Goal: Task Accomplishment & Management: Complete application form

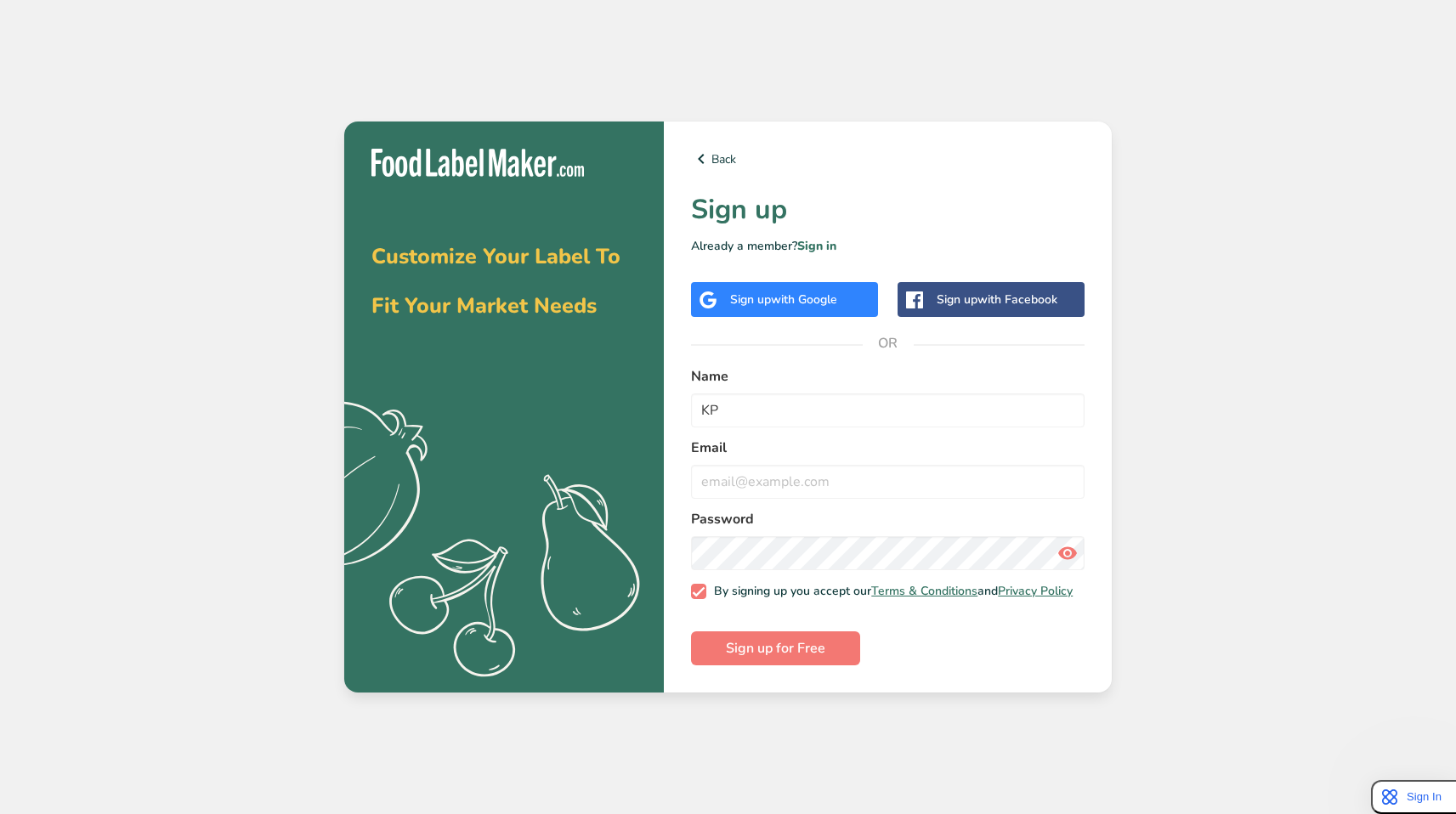
type input "KP"
type input "[EMAIL_ADDRESS][DOMAIN_NAME]"
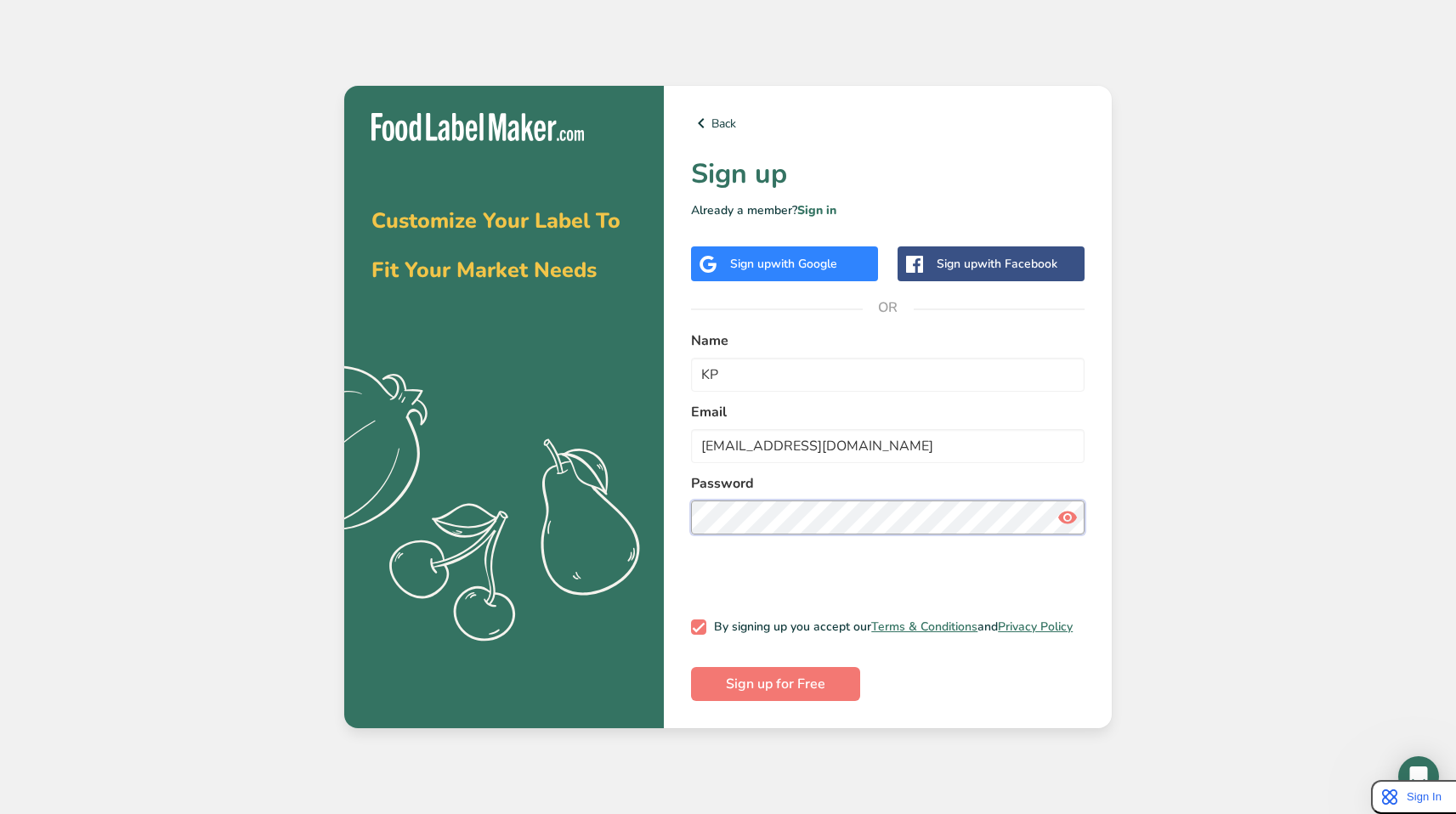
click at [691, 667] on button "Sign up for Free" at bounding box center [776, 684] width 169 height 34
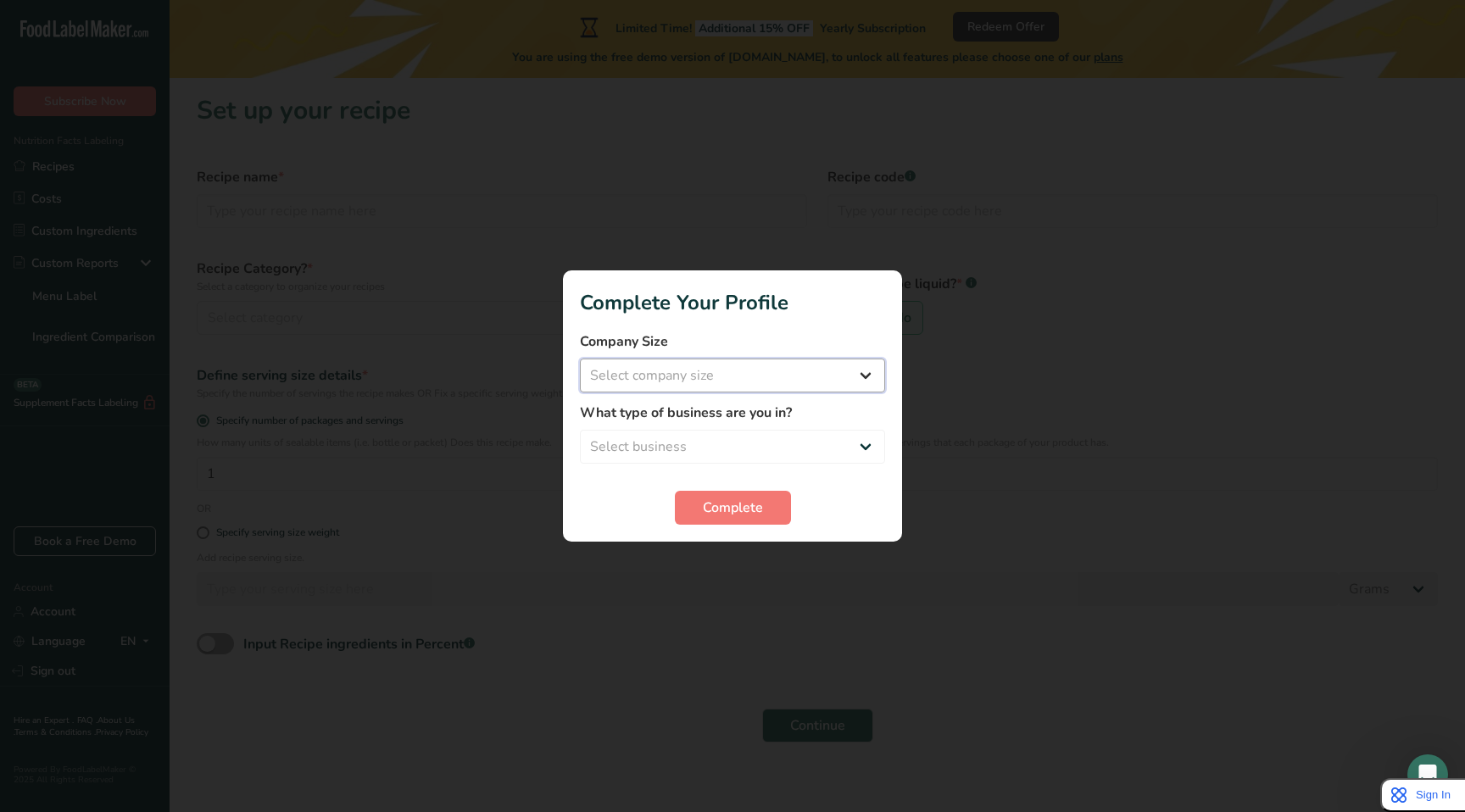
click at [665, 373] on select "Select company size Fewer than 10 Employees 10 to 50 Employees 51 to 500 Employ…" at bounding box center [732, 375] width 305 height 34
select select "1"
click at [580, 359] on select "Select company size Fewer than 10 Employees 10 to 50 Employees 51 to 500 Employ…" at bounding box center [732, 375] width 305 height 34
click at [703, 458] on select "Select business Packaged Food Manufacturer Restaurant & Cafe Bakery Meal Plans …" at bounding box center [732, 446] width 305 height 34
select select "8"
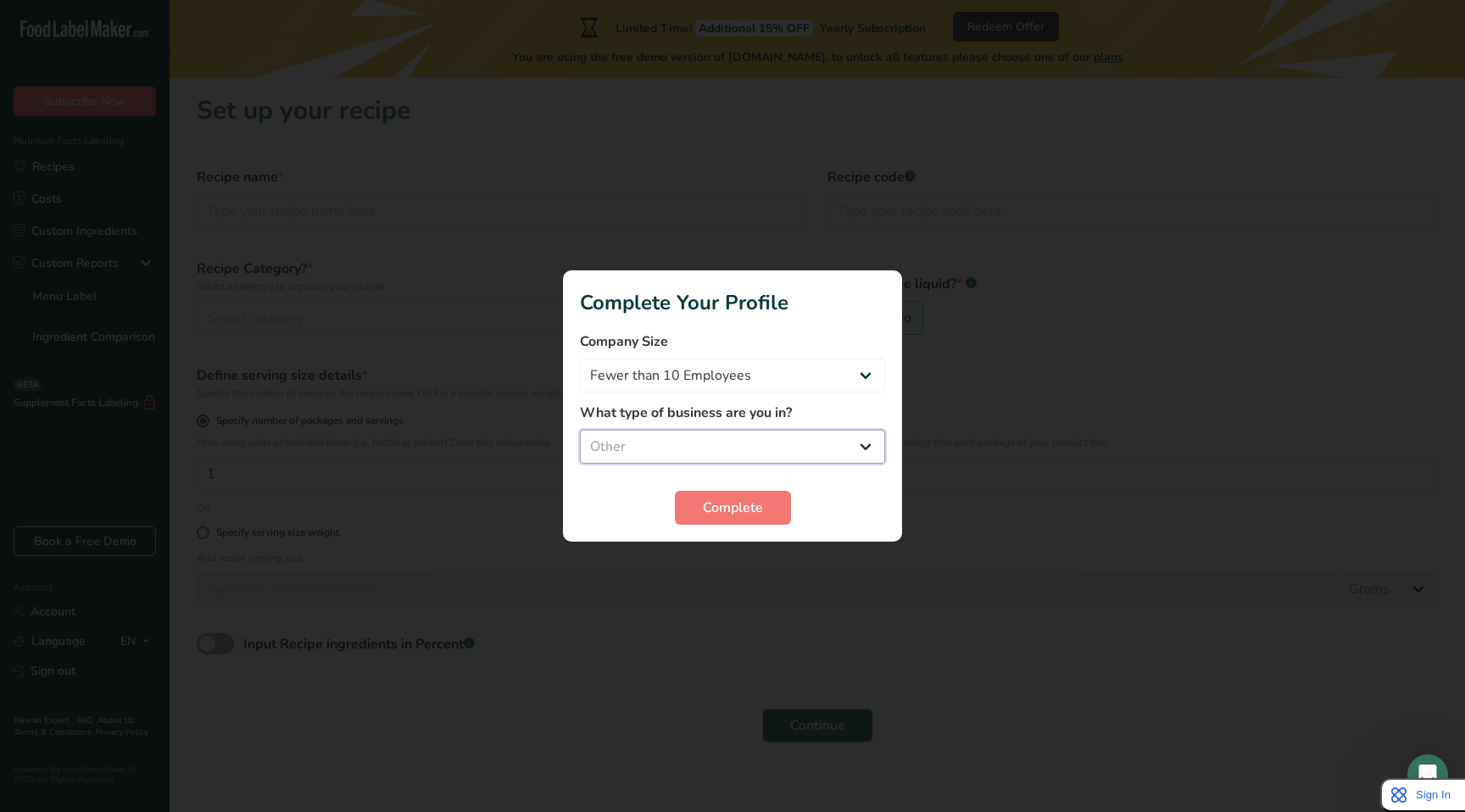
click at [580, 430] on select "Select business Packaged Food Manufacturer Restaurant & Cafe Bakery Meal Plans …" at bounding box center [732, 446] width 305 height 34
click at [722, 519] on button "Complete" at bounding box center [733, 507] width 116 height 34
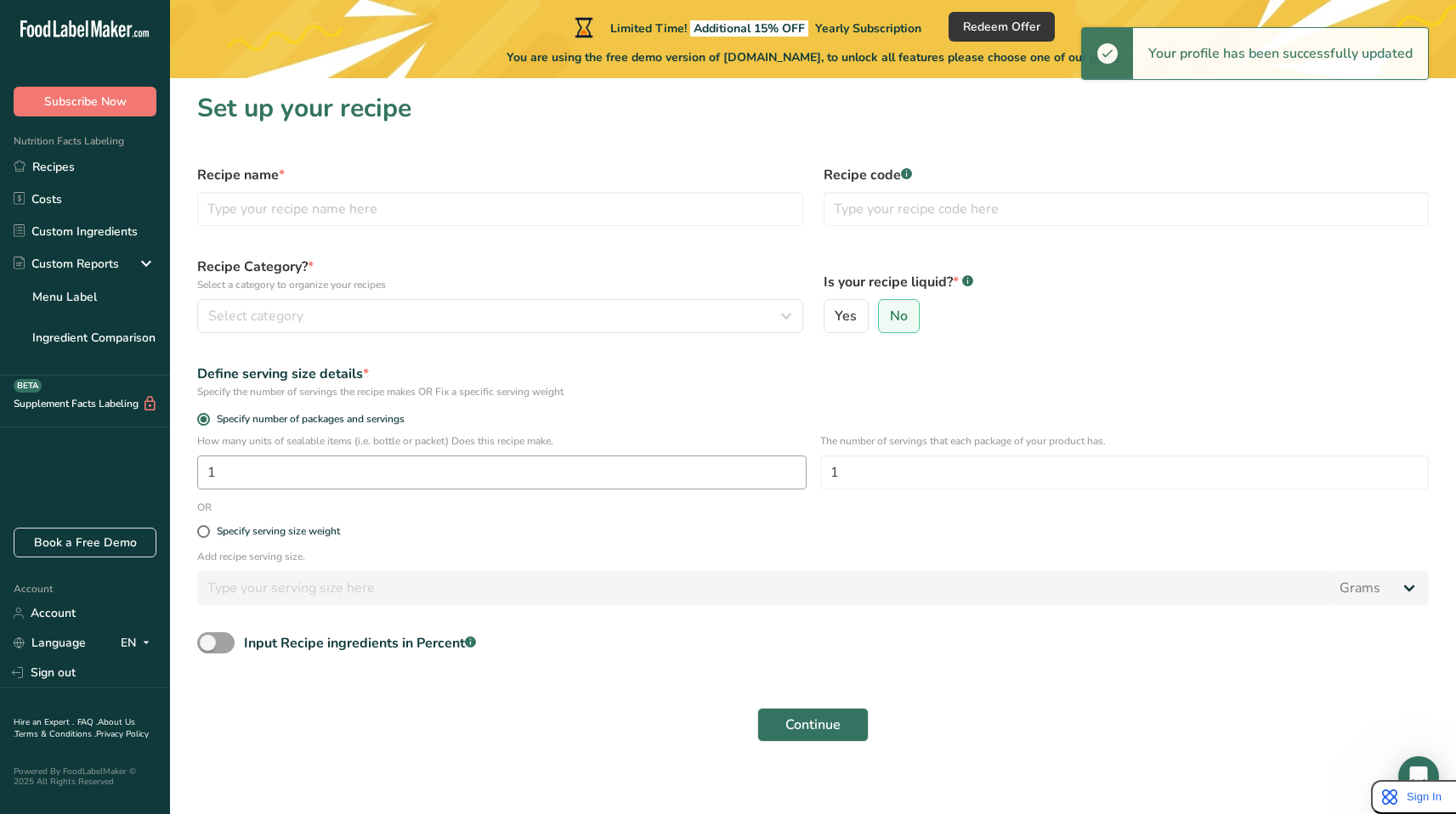
scroll to position [12, 0]
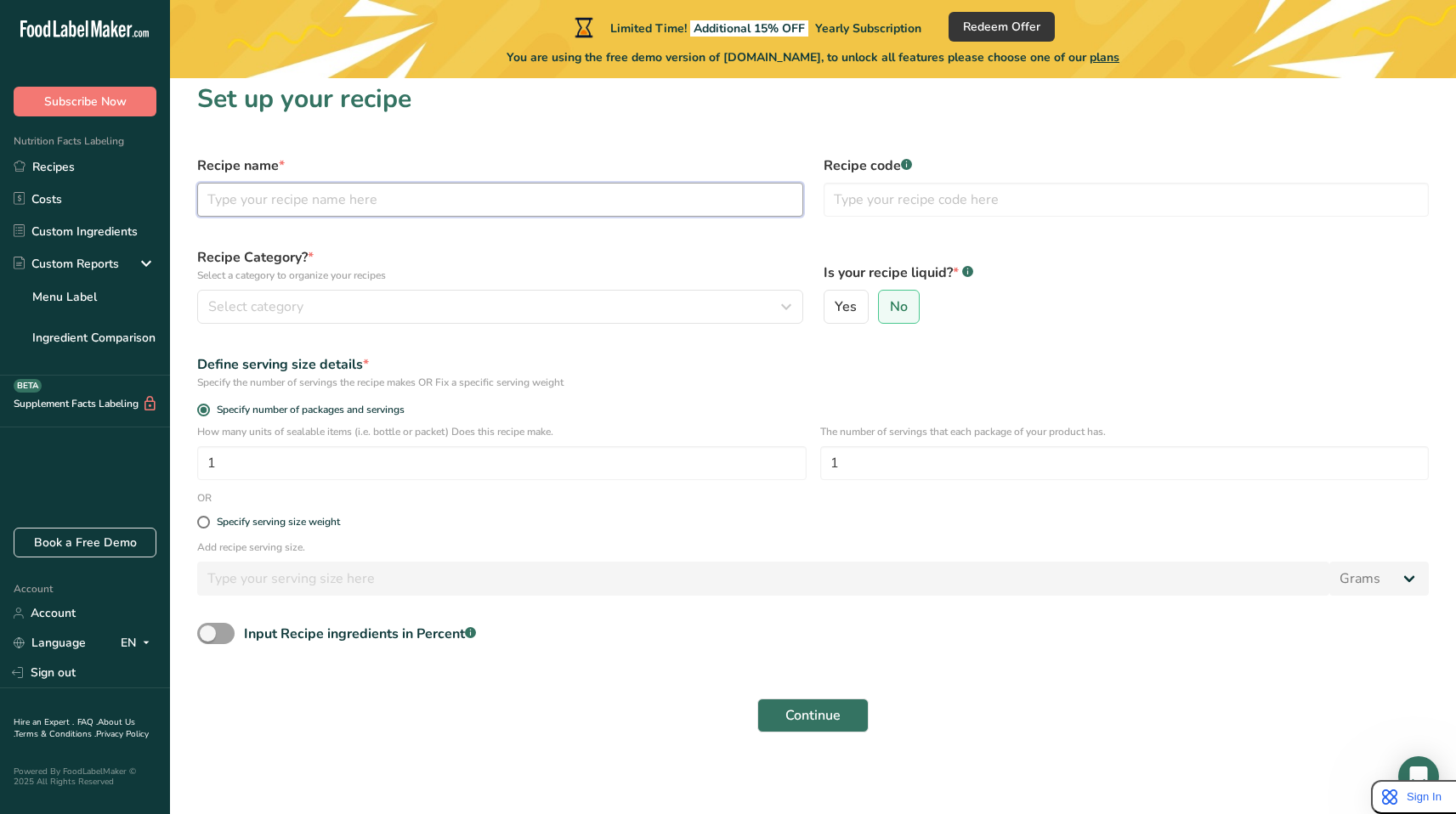
click at [245, 200] on input "text" at bounding box center [500, 200] width 606 height 34
type input "Tea"
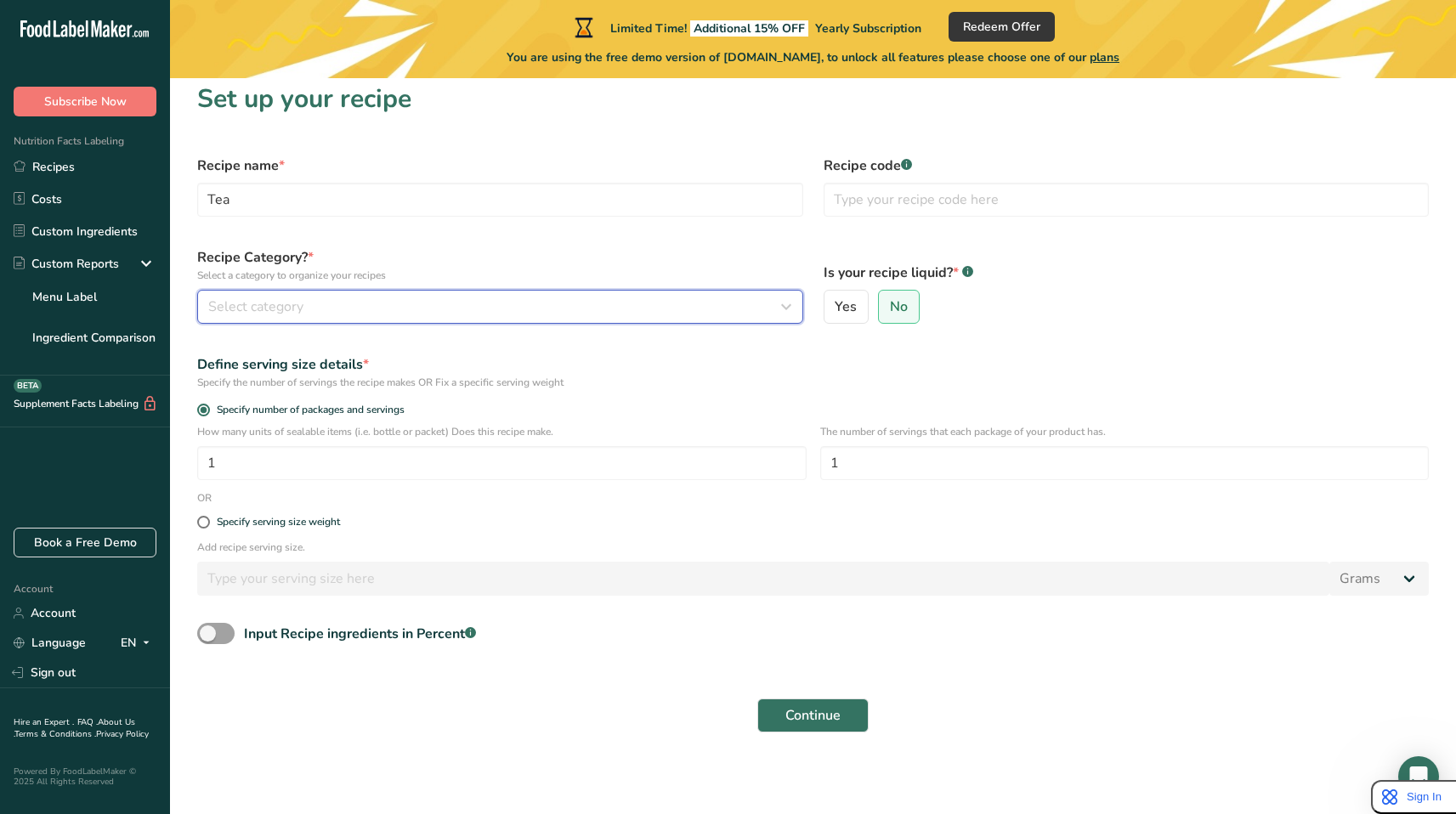
click at [369, 314] on div "Select category" at bounding box center [495, 307] width 574 height 20
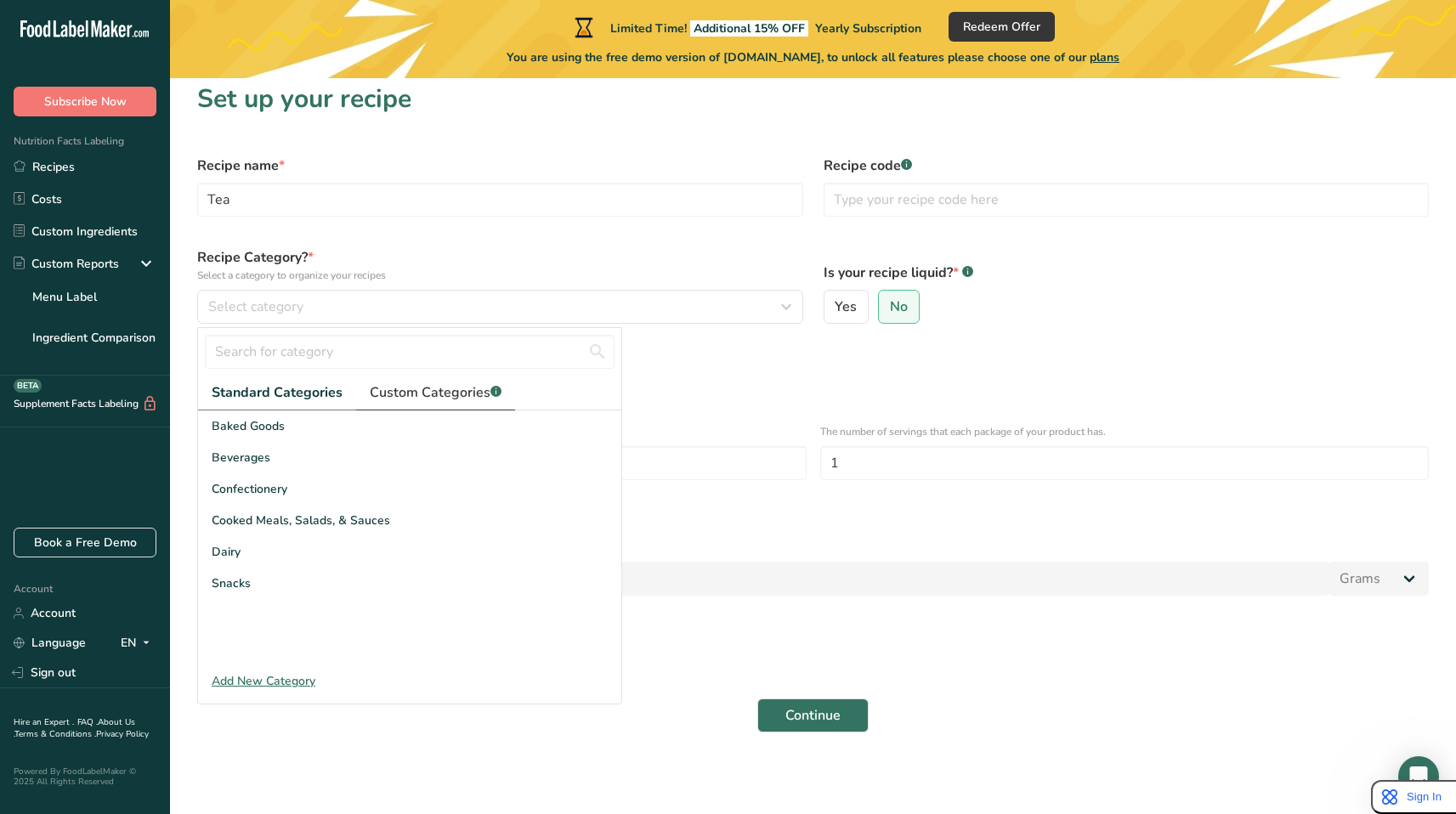
click at [409, 407] on link "Custom Categories .a-a{fill:#347362;}.b-a{fill:#fff;}" at bounding box center [435, 393] width 159 height 35
click at [260, 388] on span "Standard Categories" at bounding box center [276, 393] width 129 height 20
click at [279, 674] on div "Add New Category" at bounding box center [410, 680] width 423 height 18
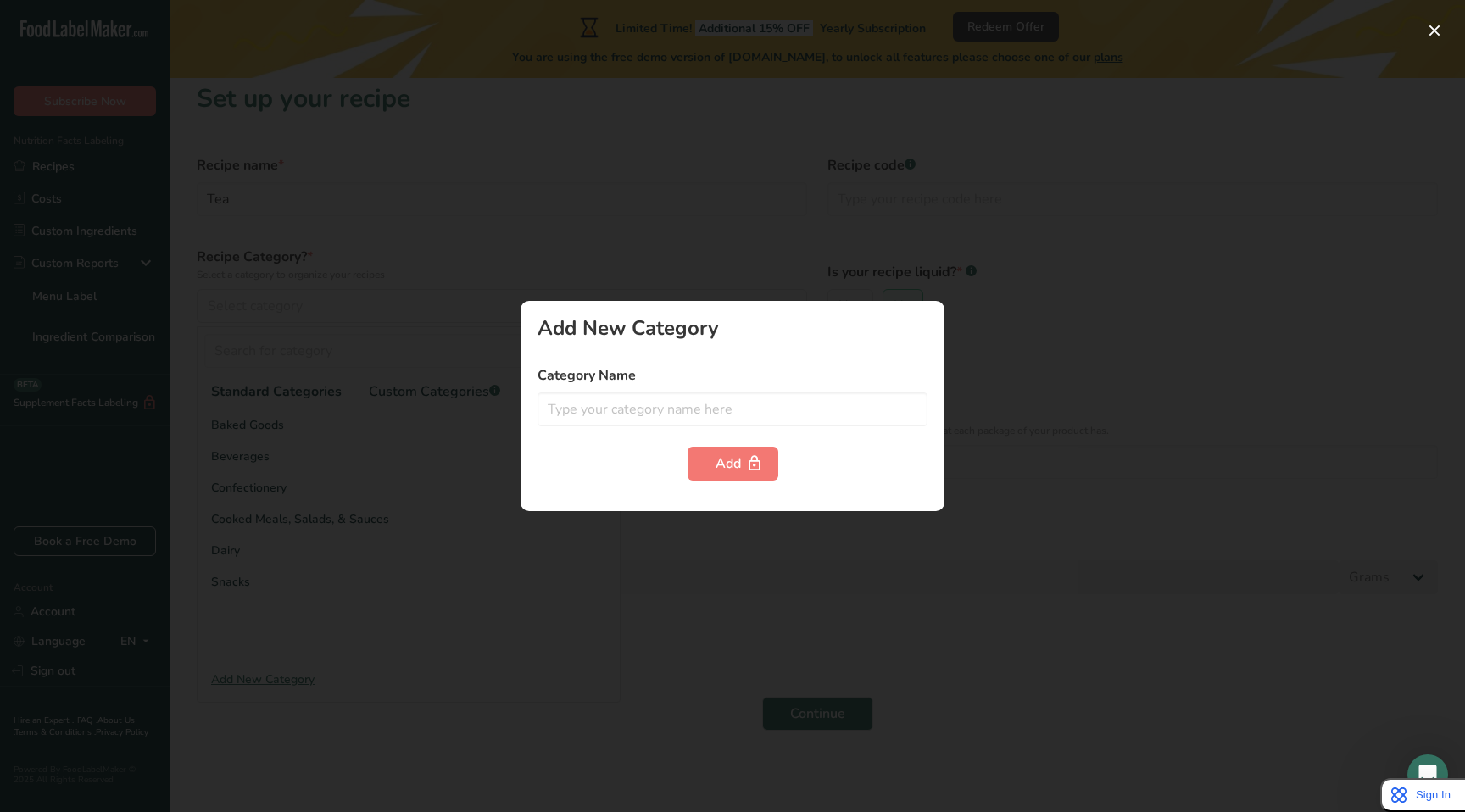
click at [688, 441] on form "Category Name Add" at bounding box center [732, 422] width 390 height 115
click at [701, 420] on input "text" at bounding box center [732, 409] width 390 height 34
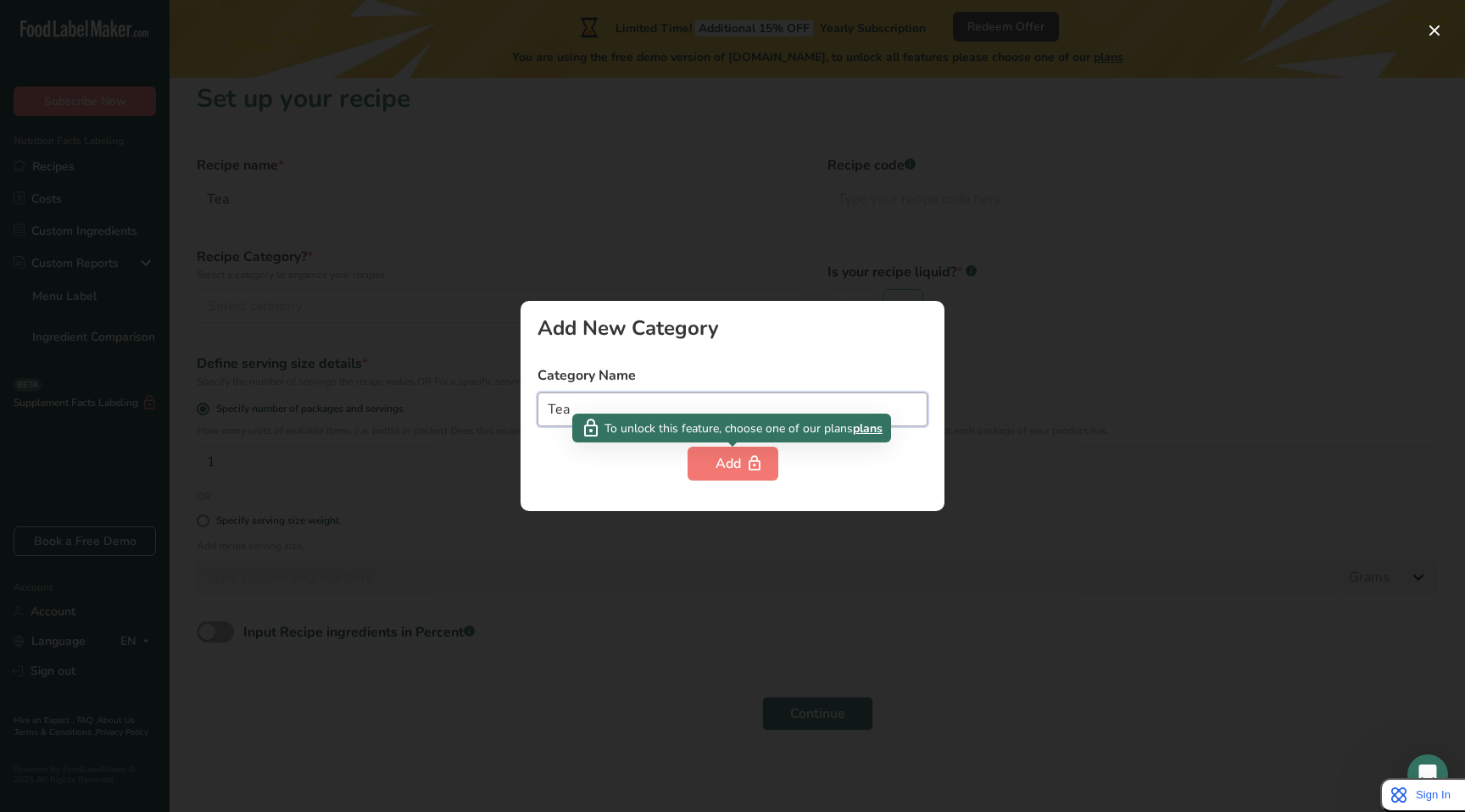
type input "Tea"
click at [596, 624] on div at bounding box center [732, 406] width 1465 height 812
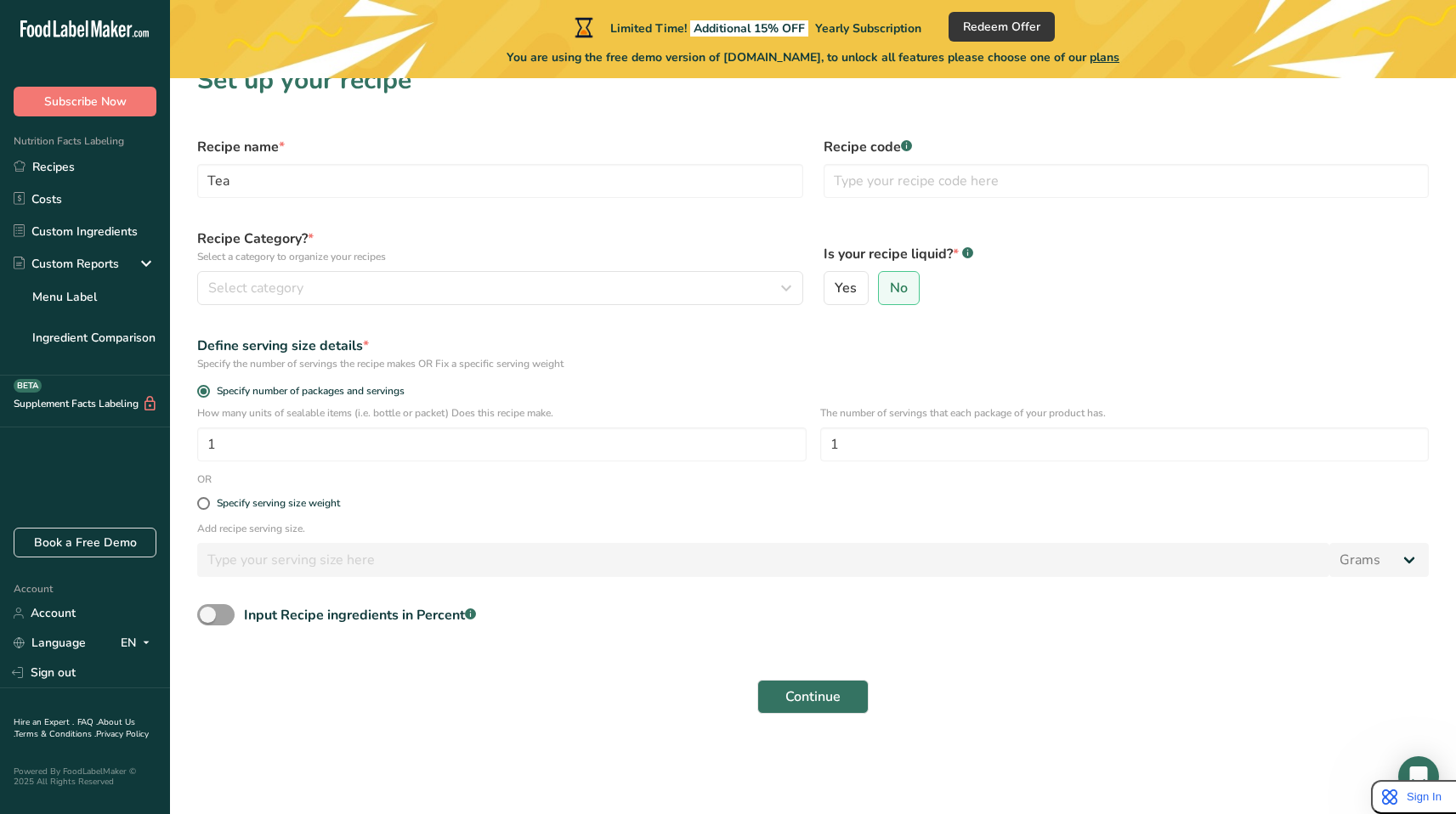
scroll to position [32, 0]
click at [362, 615] on div "Input Recipe ingredients in Percent .a-a{fill:#347362;}.b-a{fill:#fff;}" at bounding box center [360, 614] width 232 height 20
click at [208, 615] on input "Input Recipe ingredients in Percent .a-a{fill:#347362;}.b-a{fill:#fff;}" at bounding box center [202, 613] width 11 height 11
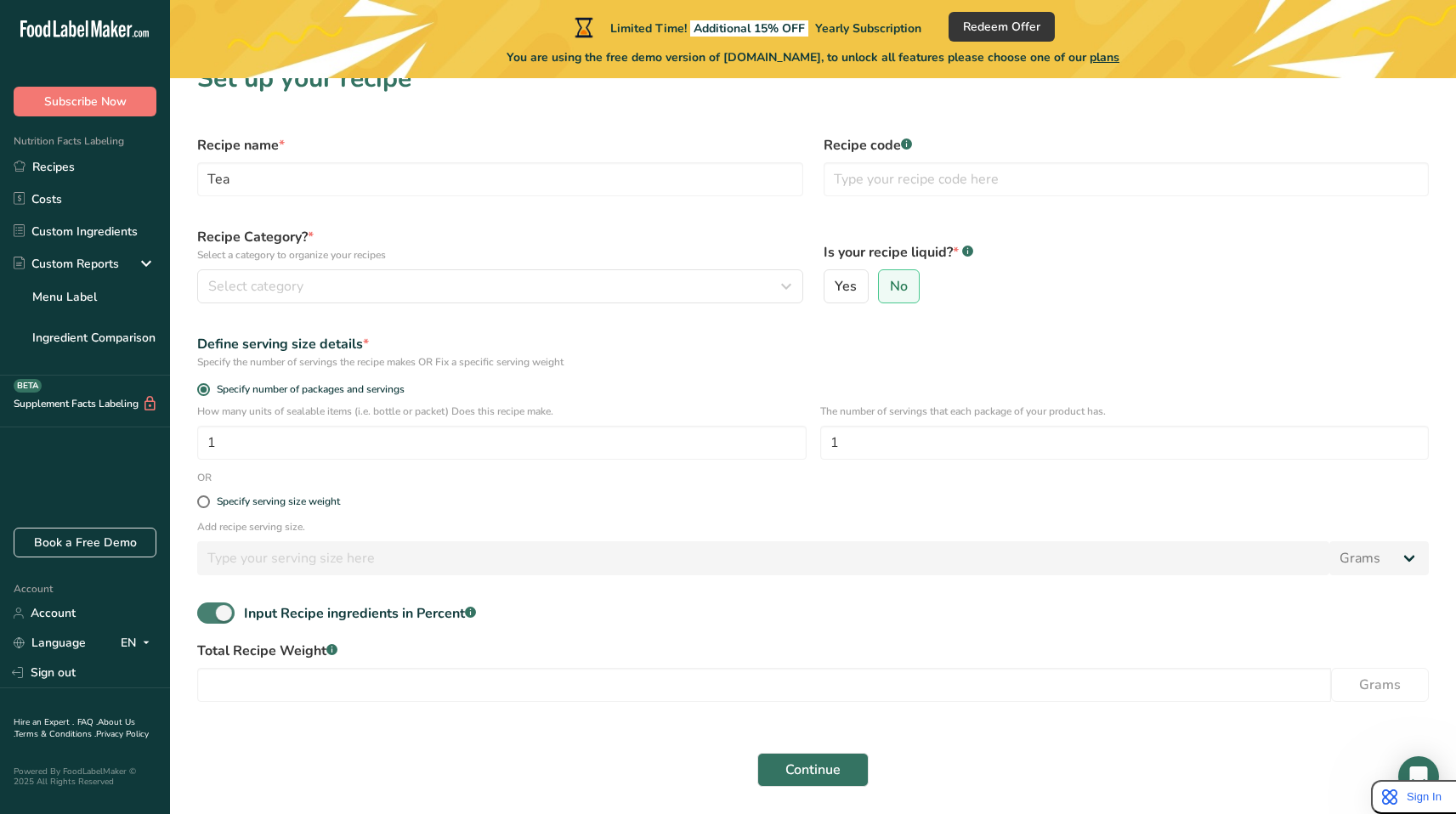
click at [360, 615] on div "Input Recipe ingredients in Percent .a-a{fill:#347362;}.b-a{fill:#fff;}" at bounding box center [360, 614] width 232 height 20
click at [208, 615] on input "Input Recipe ingredients in Percent .a-a{fill:#347362;}.b-a{fill:#fff;}" at bounding box center [202, 613] width 11 height 11
checkbox input "false"
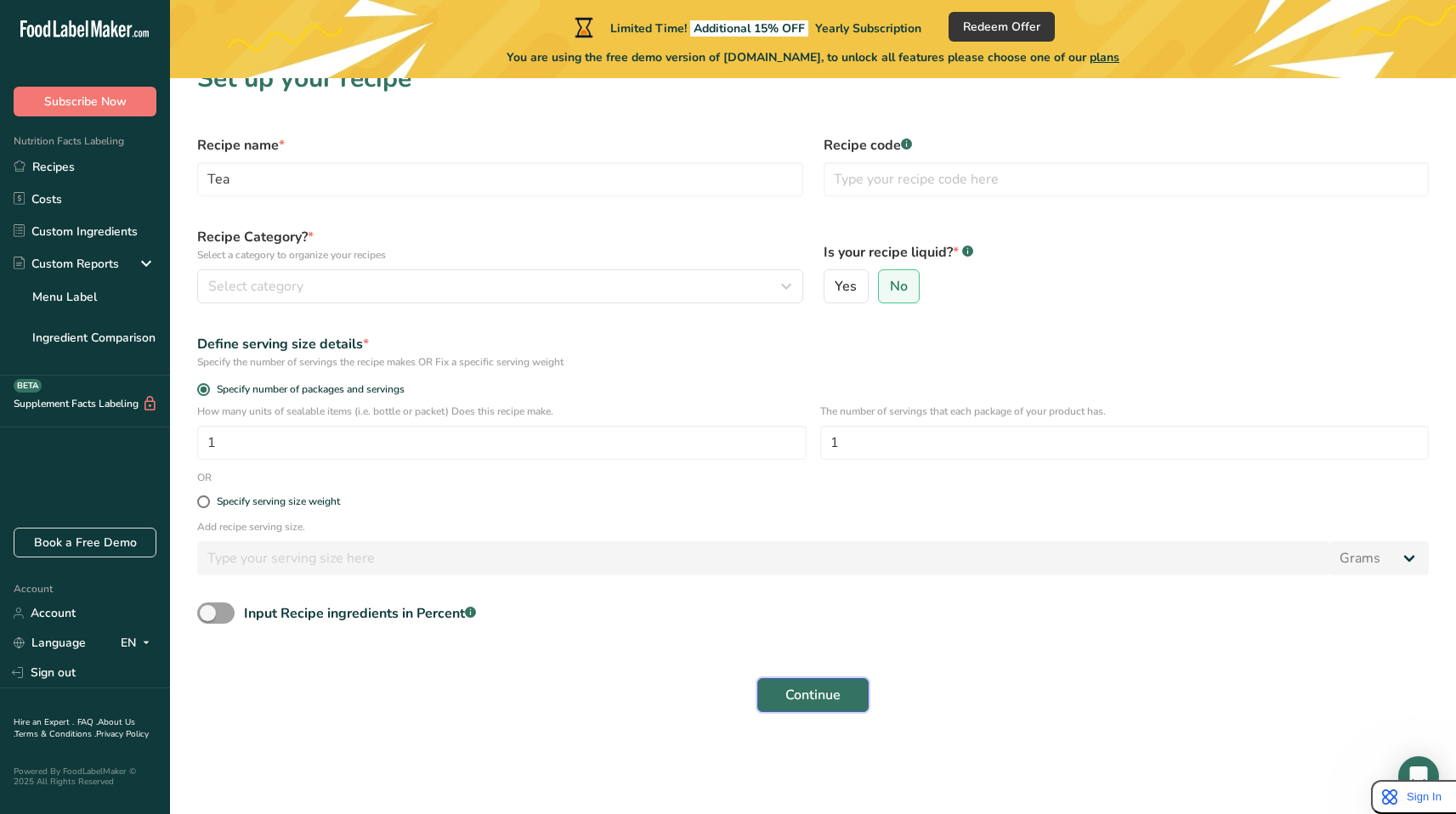
click at [771, 685] on button "Continue" at bounding box center [813, 695] width 111 height 34
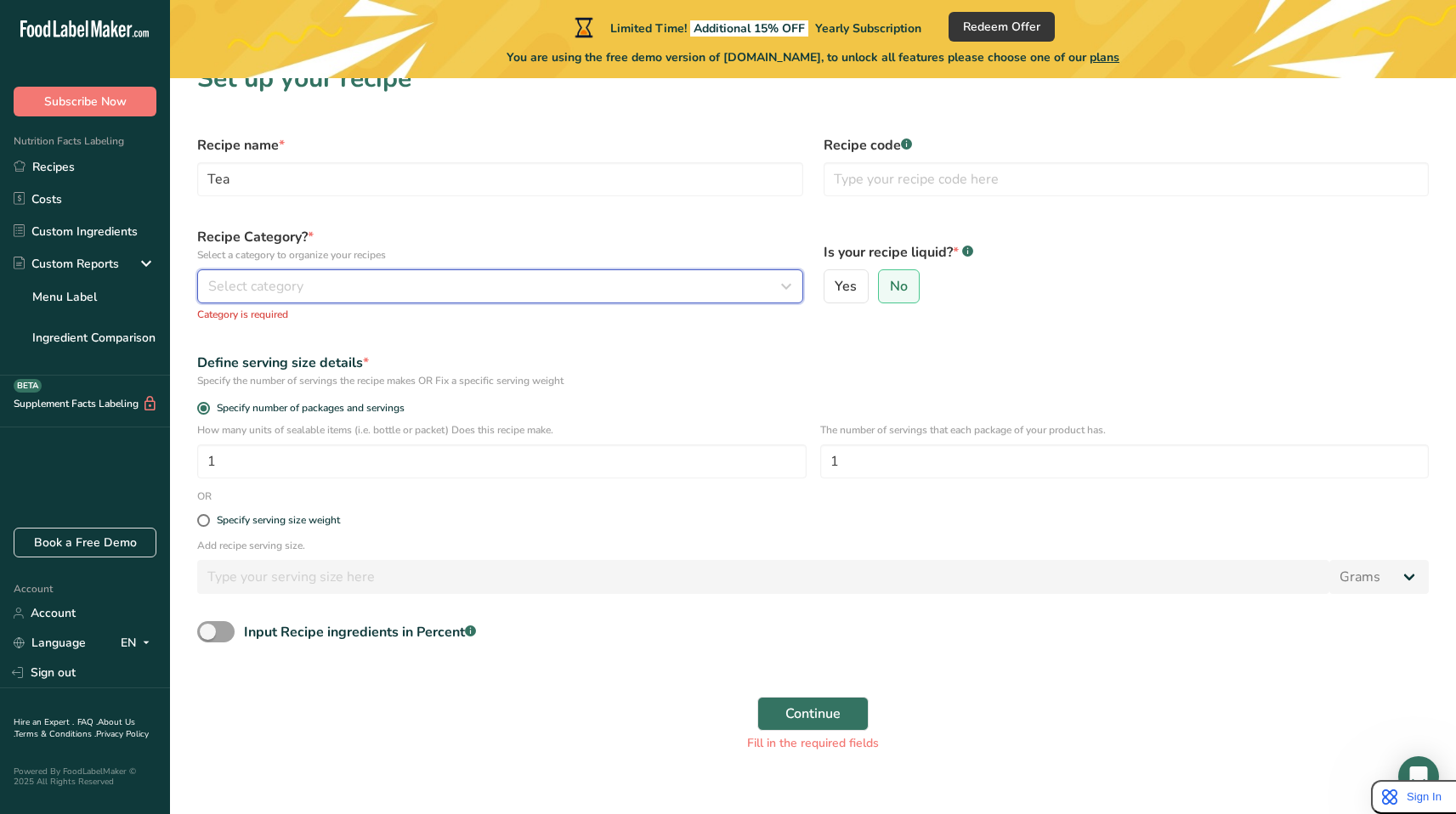
click at [324, 291] on div "Select category" at bounding box center [495, 286] width 574 height 20
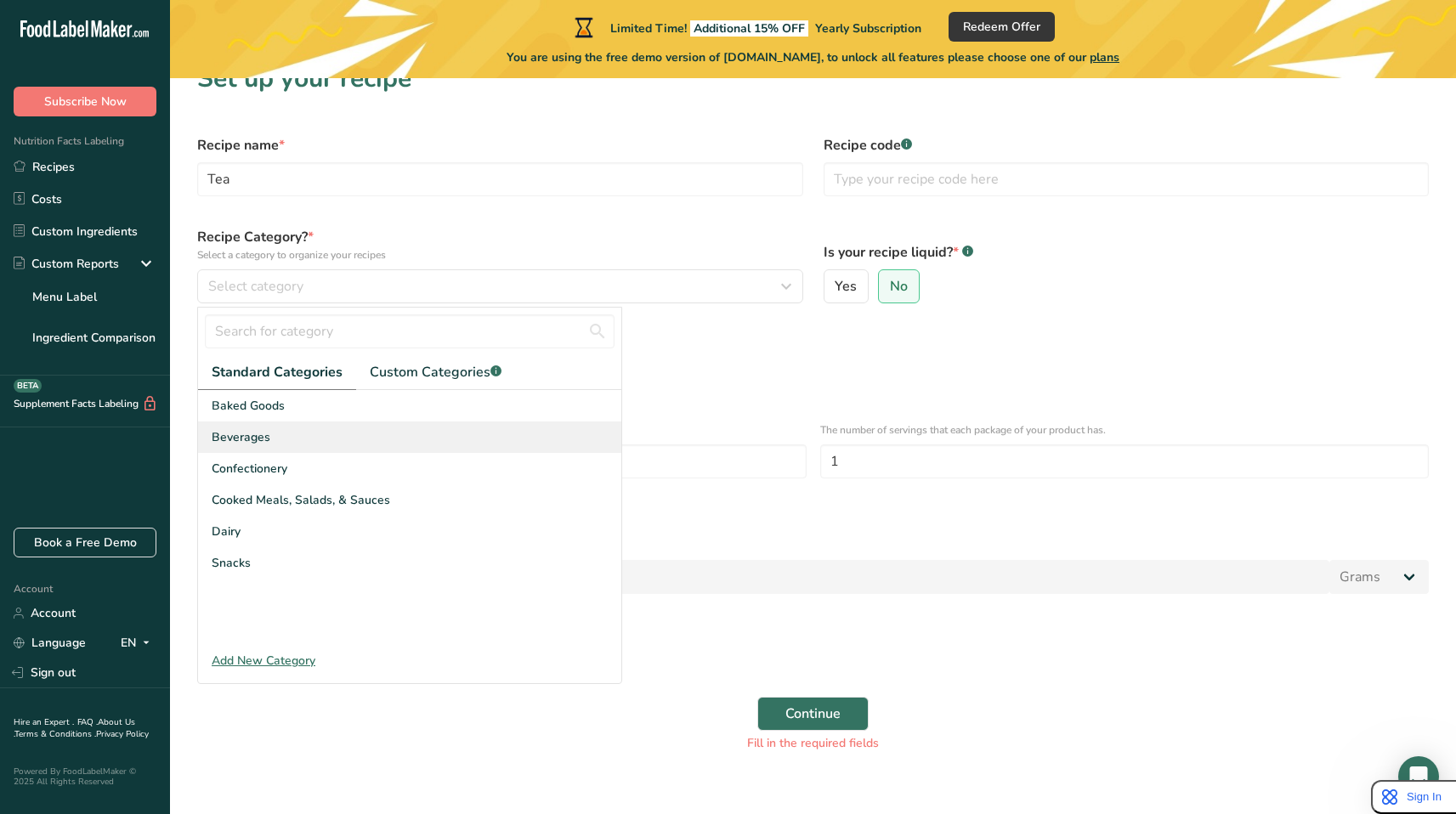
click at [280, 427] on div "Beverages" at bounding box center [410, 437] width 423 height 31
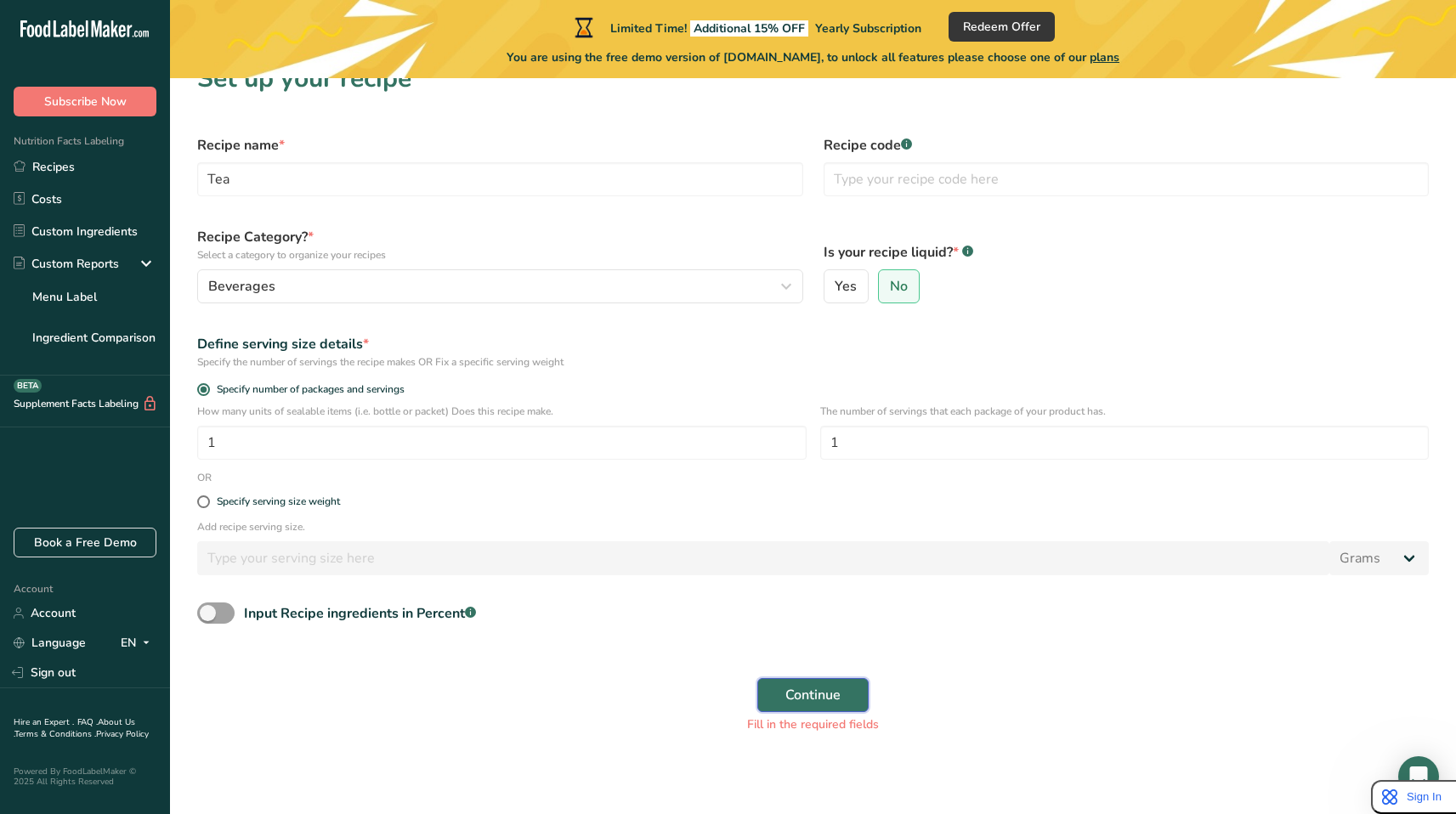
click at [829, 694] on span "Continue" at bounding box center [814, 695] width 55 height 20
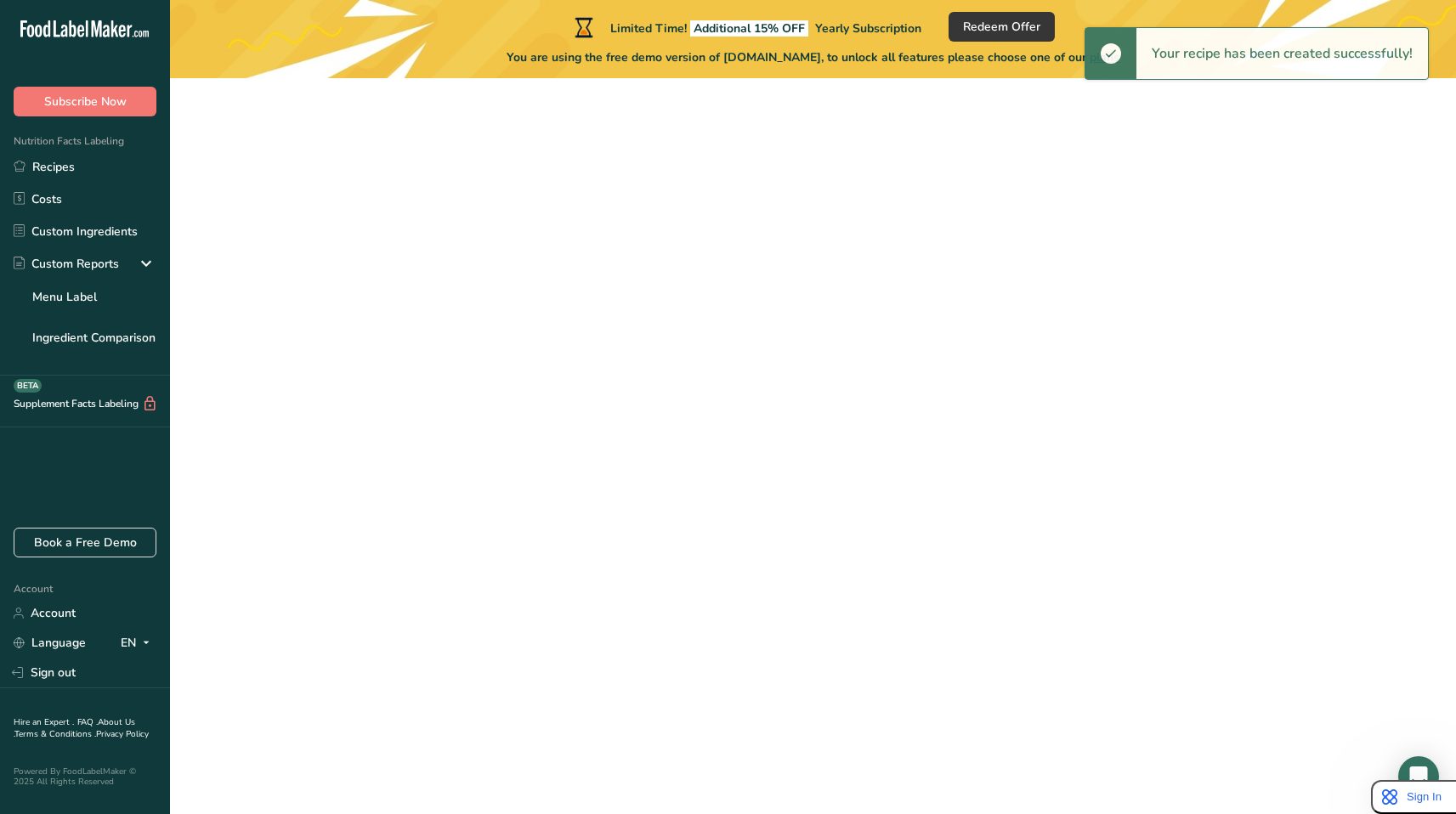
click at [835, 297] on label "Yes" at bounding box center [847, 286] width 46 height 34
click at [835, 292] on input "Yes" at bounding box center [830, 286] width 11 height 11
radio input "true"
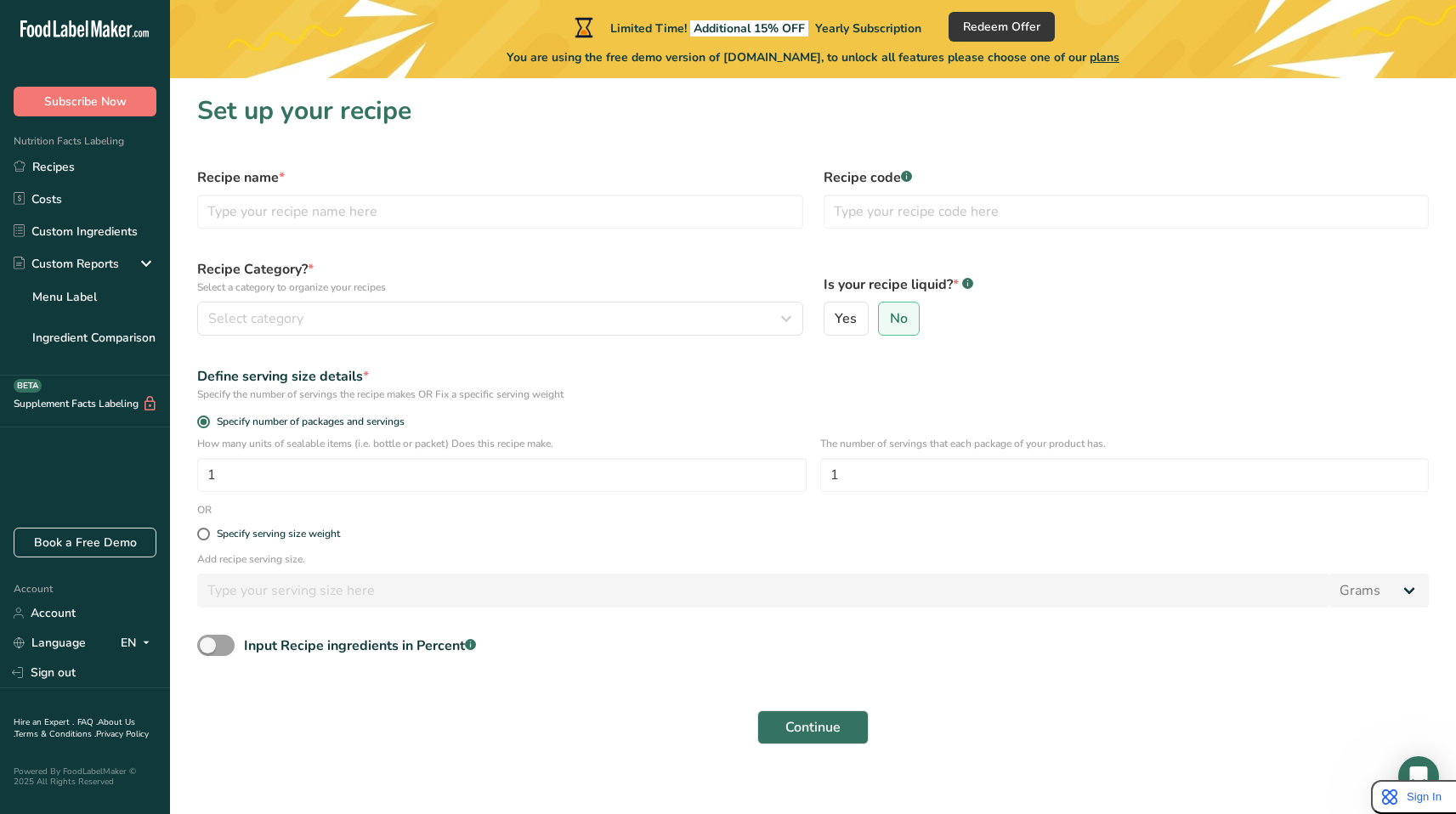
scroll to position [12, 0]
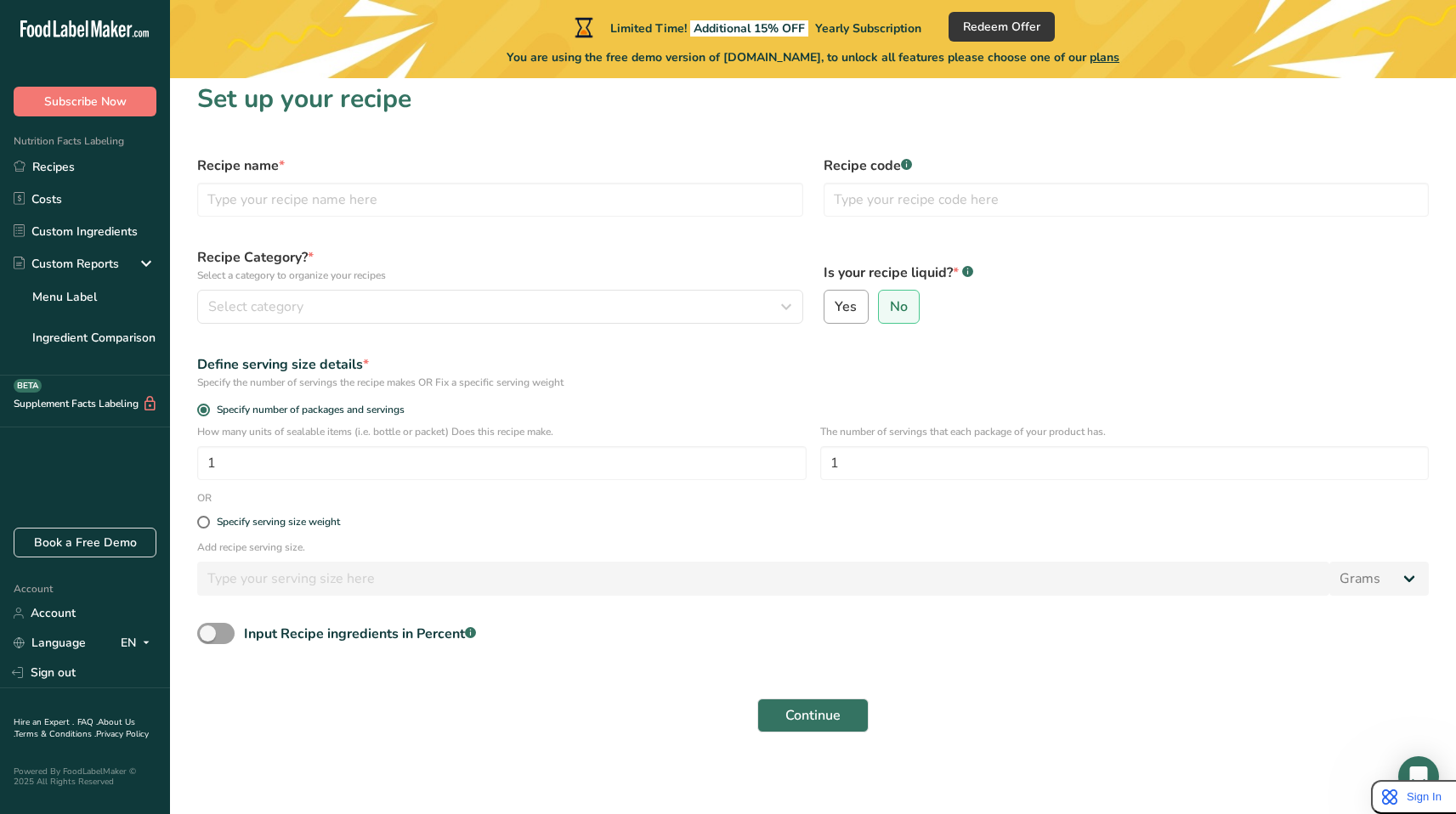
click at [838, 310] on span "Yes" at bounding box center [846, 307] width 22 height 17
click at [836, 310] on input "Yes" at bounding box center [830, 307] width 11 height 11
radio input "true"
radio input "false"
select select "22"
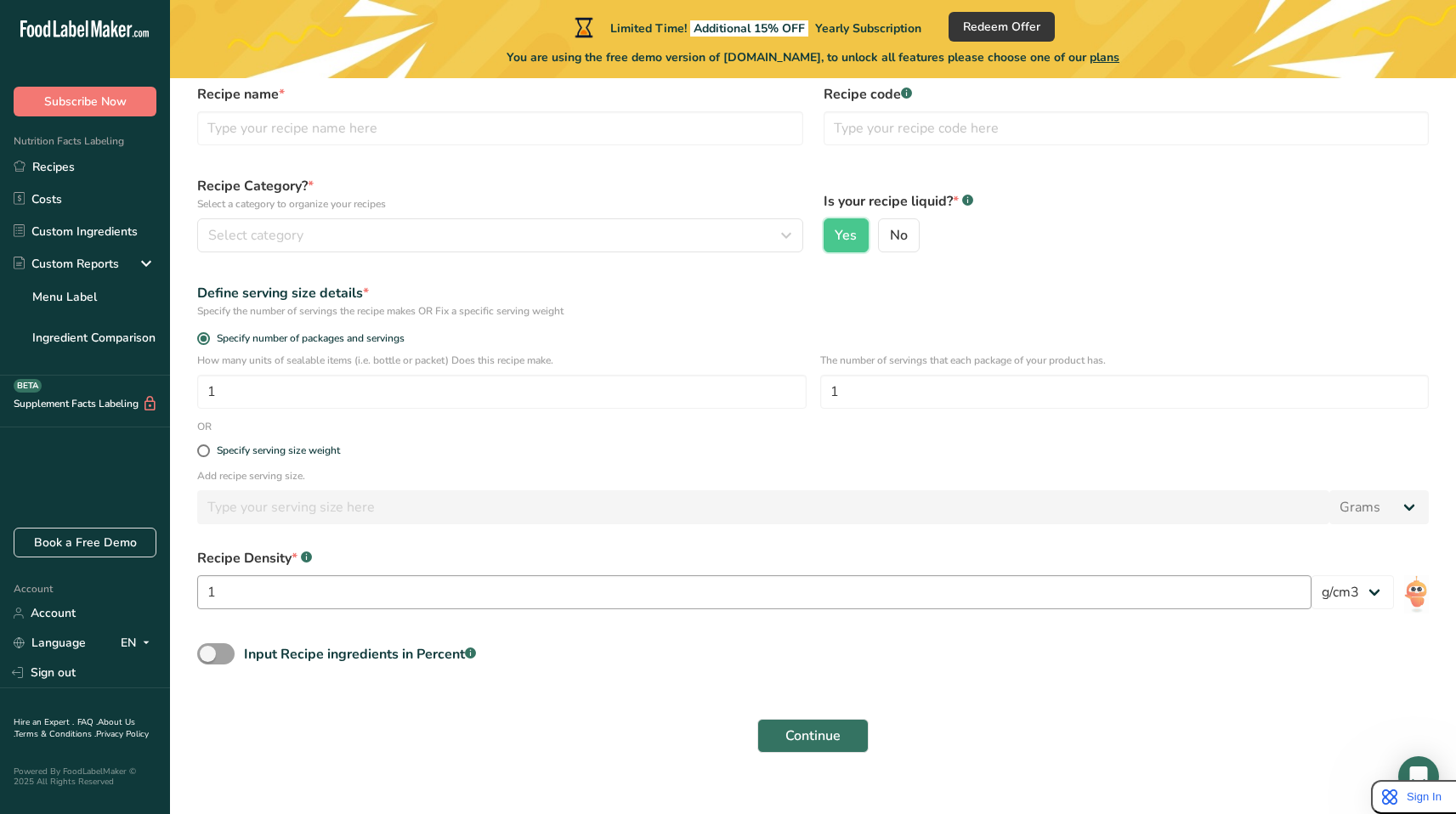
scroll to position [103, 0]
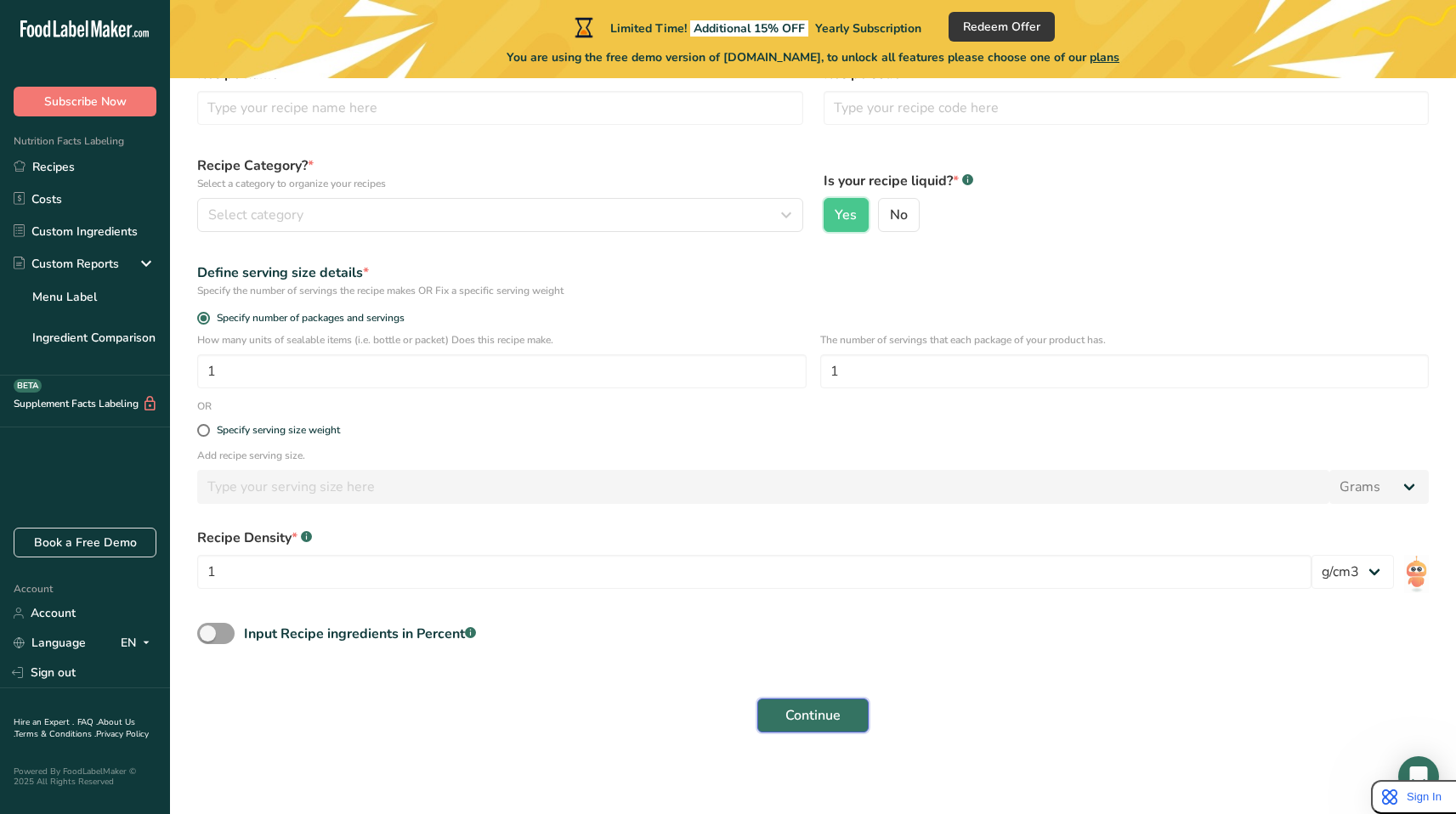
click at [798, 710] on span "Continue" at bounding box center [814, 715] width 55 height 20
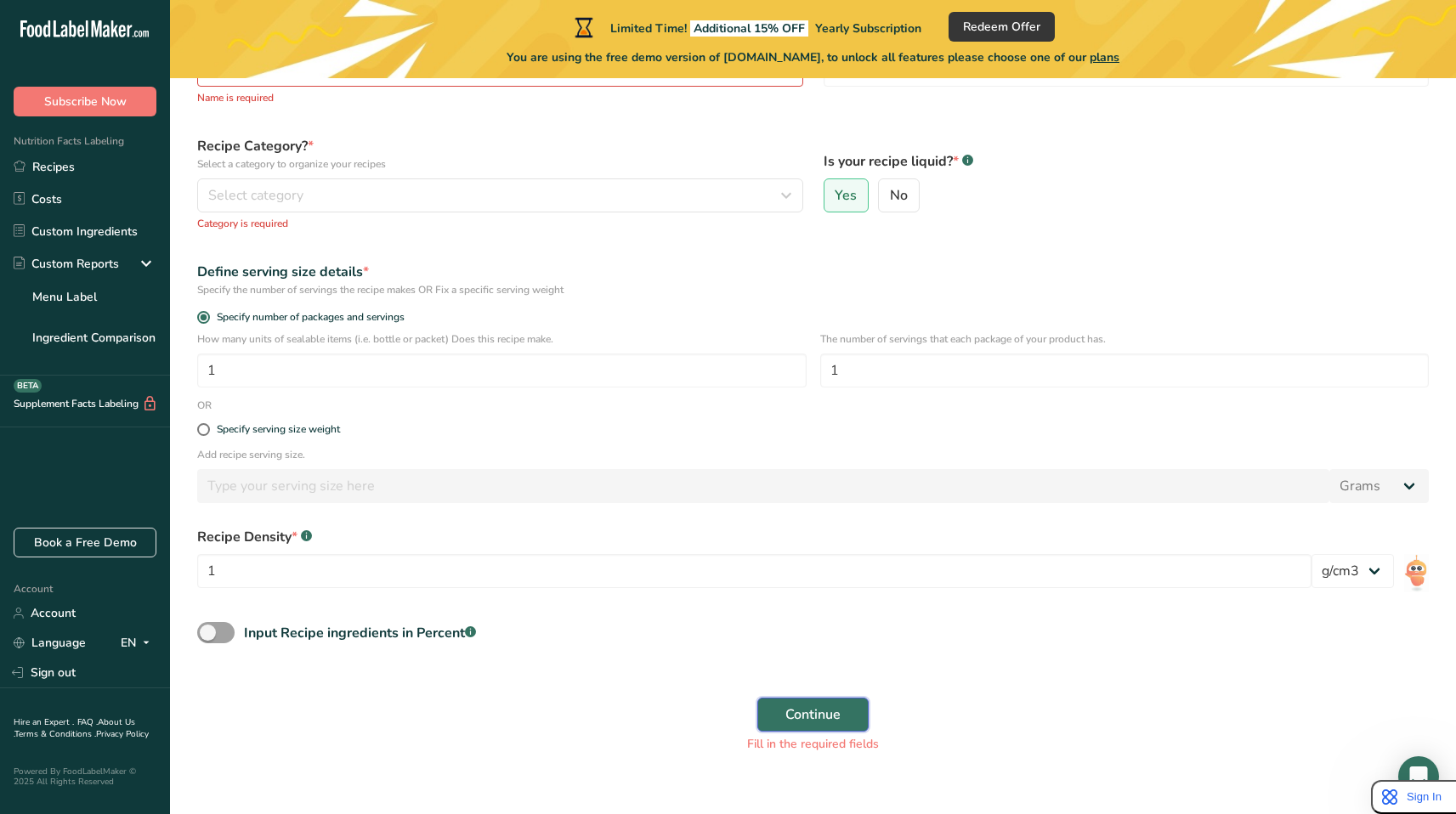
scroll to position [163, 0]
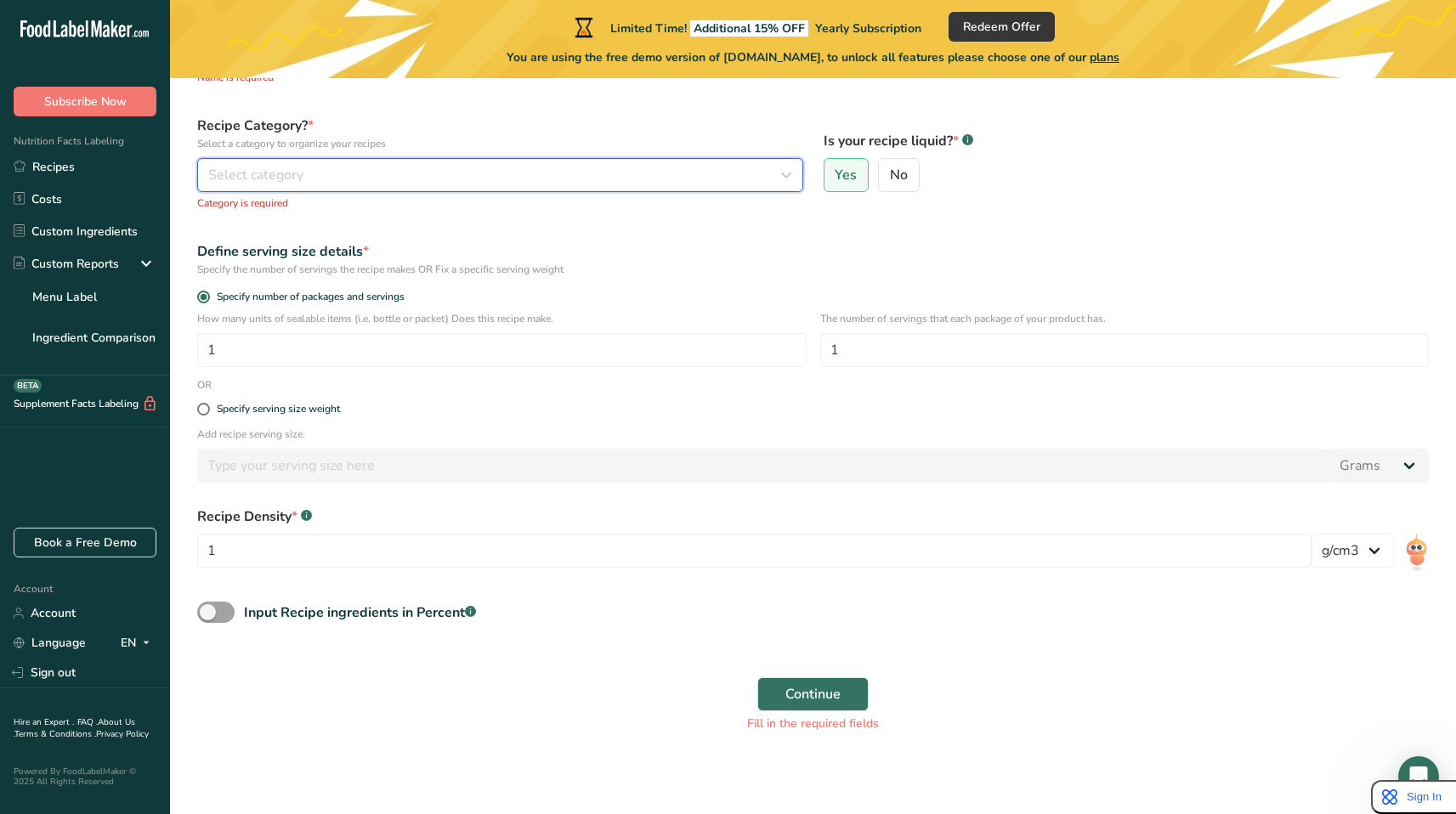
click at [322, 179] on div "Select category" at bounding box center [495, 175] width 574 height 20
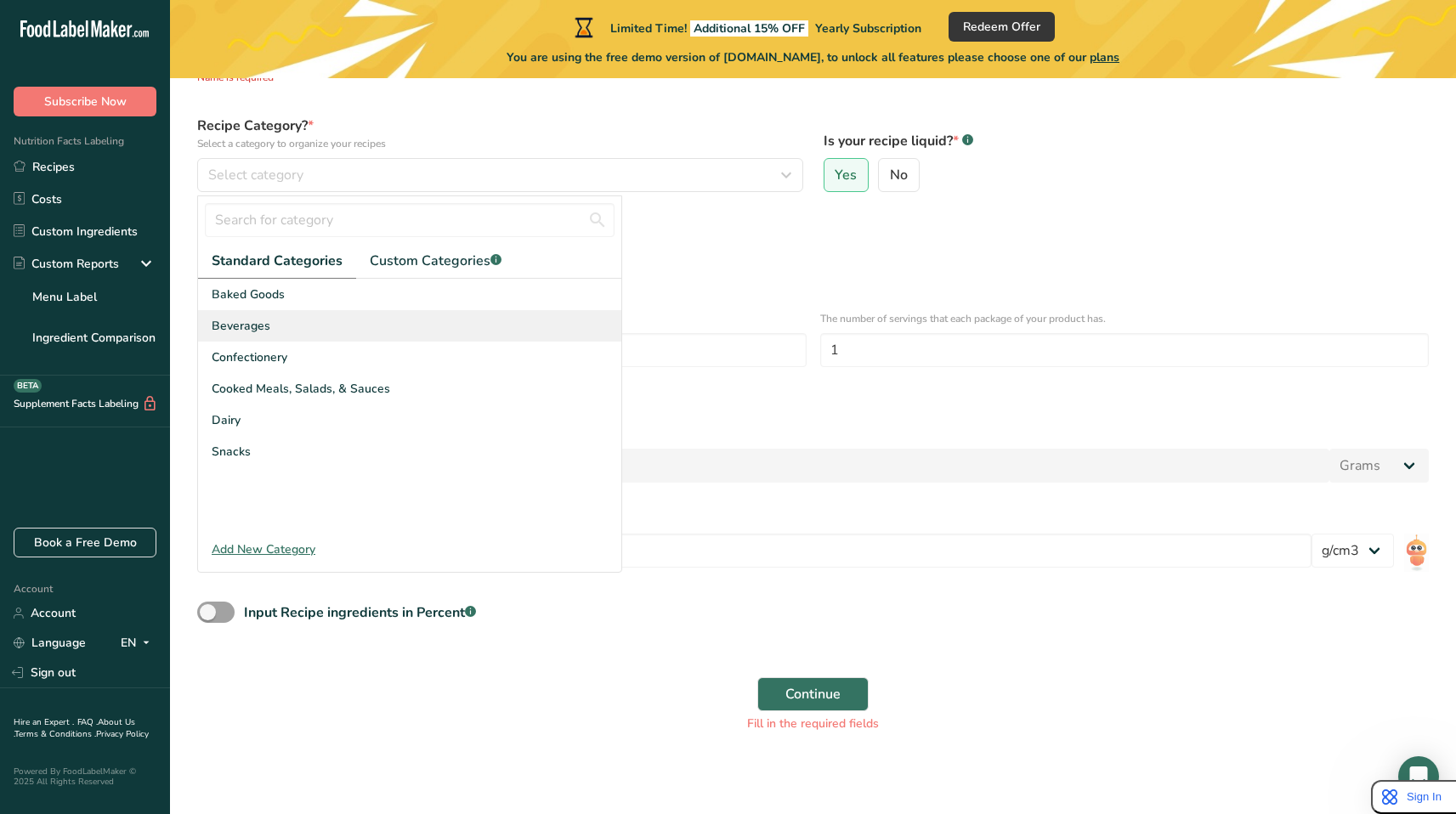
click at [281, 321] on div "Beverages" at bounding box center [410, 326] width 423 height 31
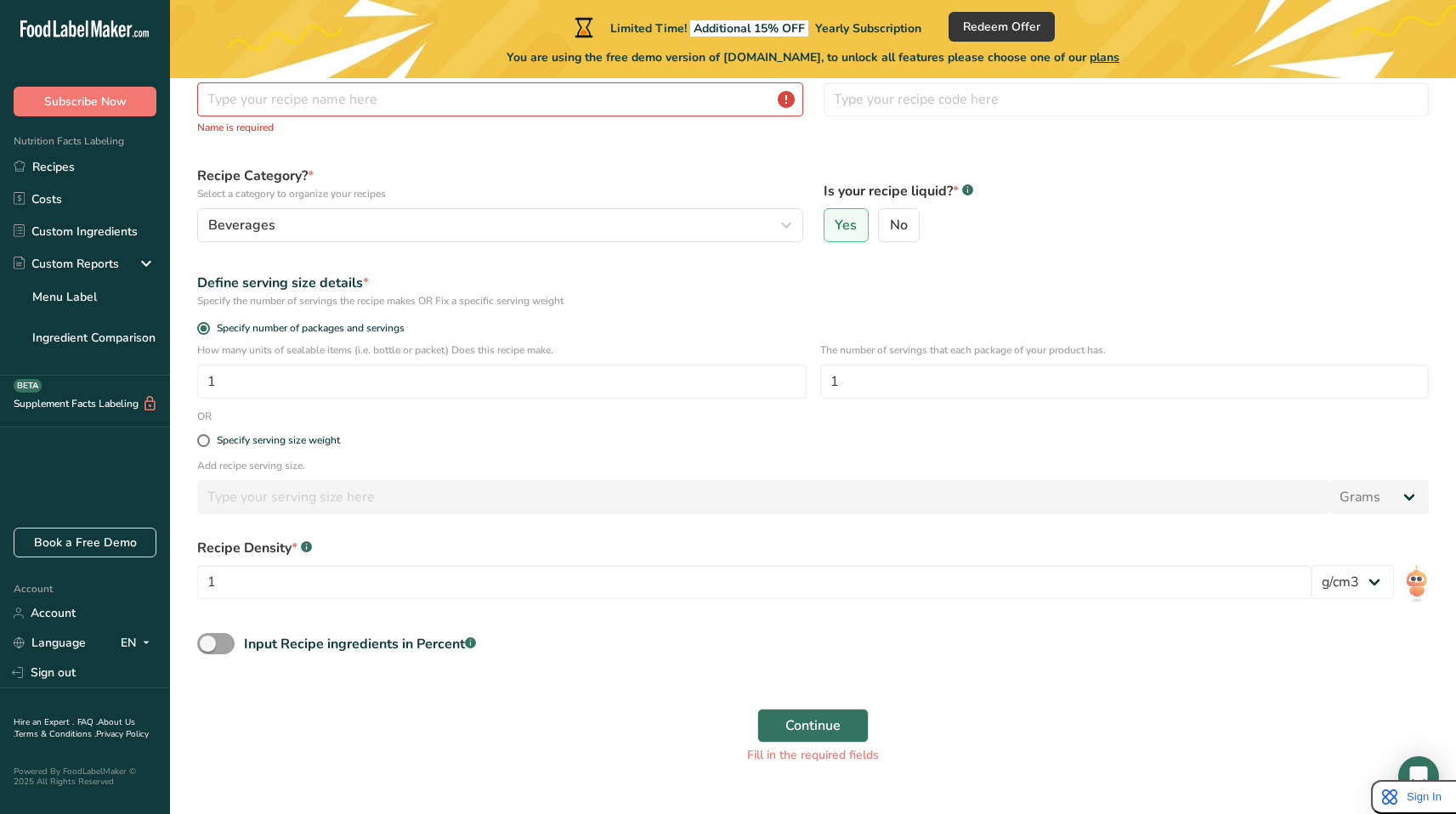
scroll to position [111, 0]
click at [387, 115] on input "text" at bounding box center [500, 101] width 606 height 34
type input "Tea"
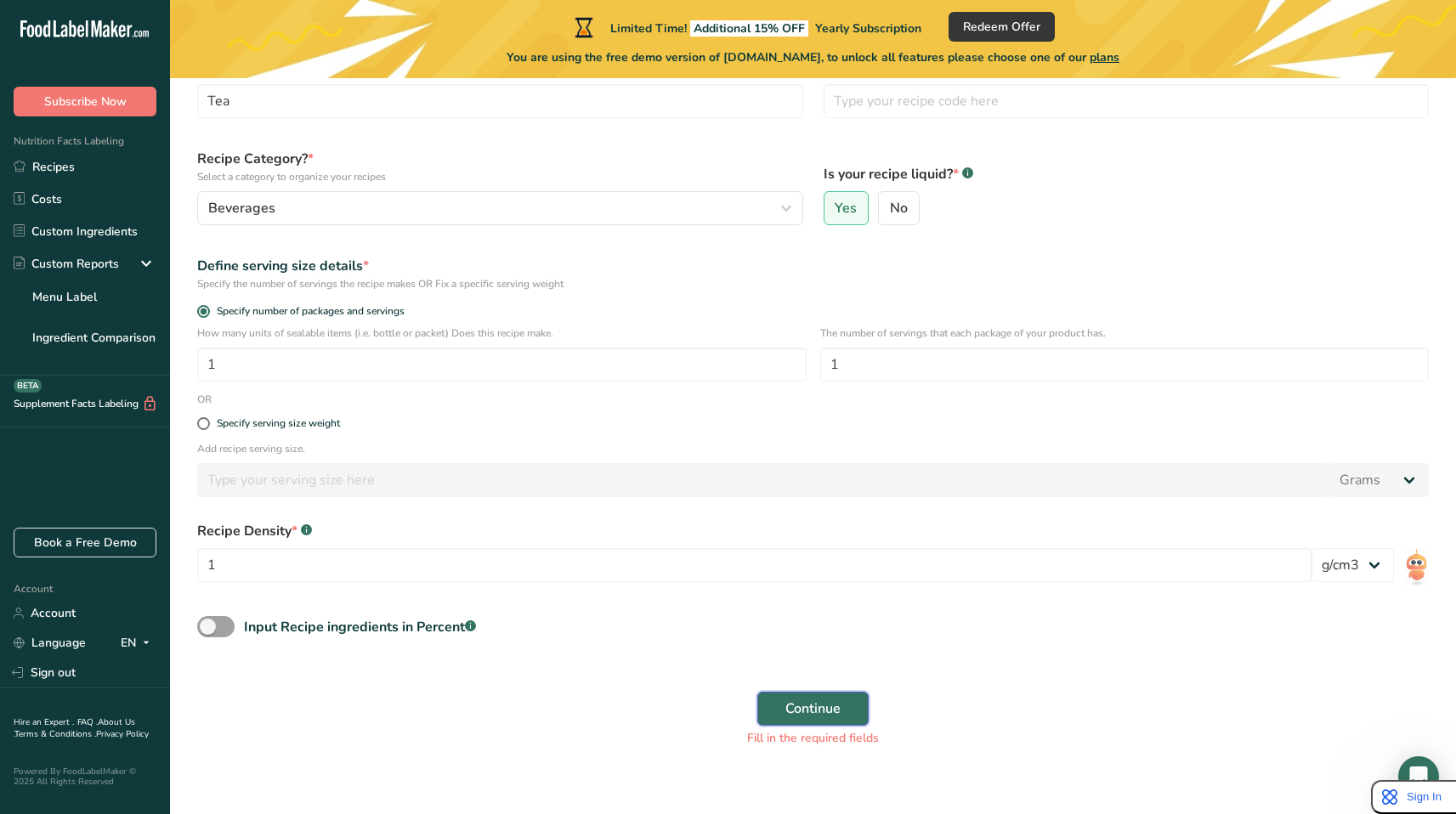
click at [821, 717] on span "Continue" at bounding box center [814, 709] width 55 height 20
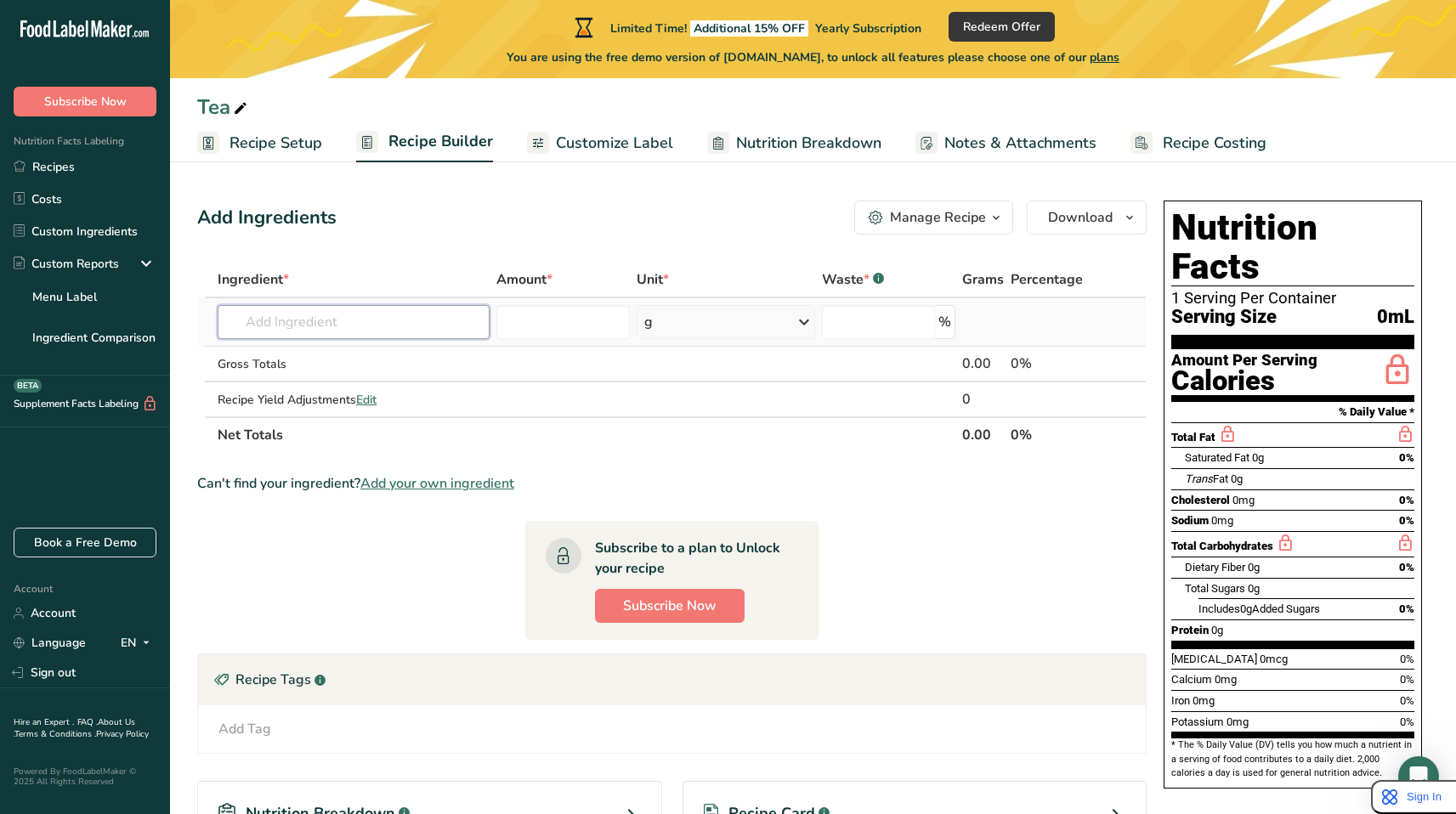
click at [396, 327] on input "text" at bounding box center [353, 322] width 272 height 34
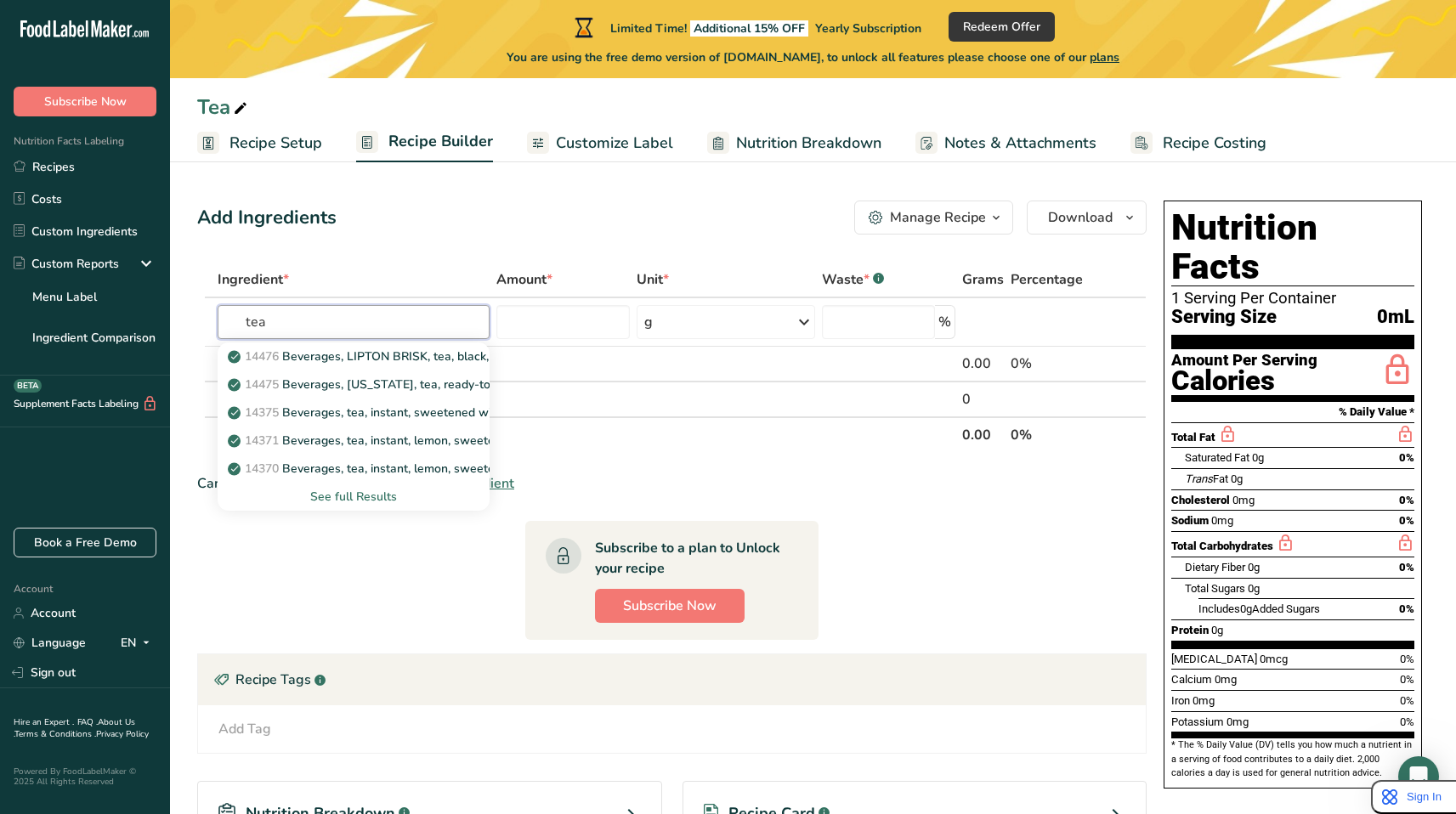
type input "tea"
click at [1027, 620] on section "Ingredient * Amount * Unit * Waste * .a-a{fill:#347362;}.b-a{fill:#fff;} Grams …" at bounding box center [671, 637] width 949 height 750
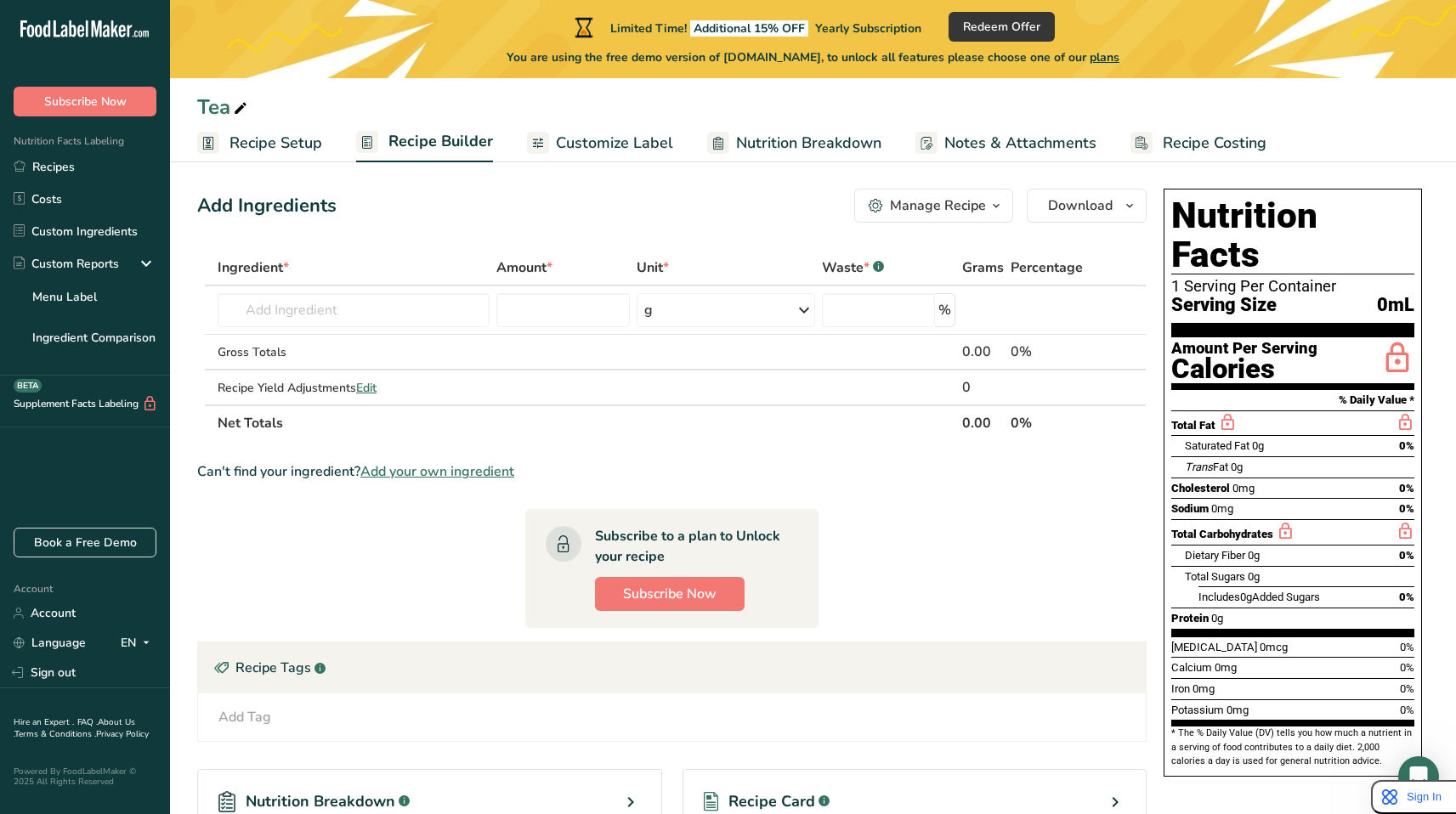
scroll to position [17, 0]
